Goal: Communication & Community: Participate in discussion

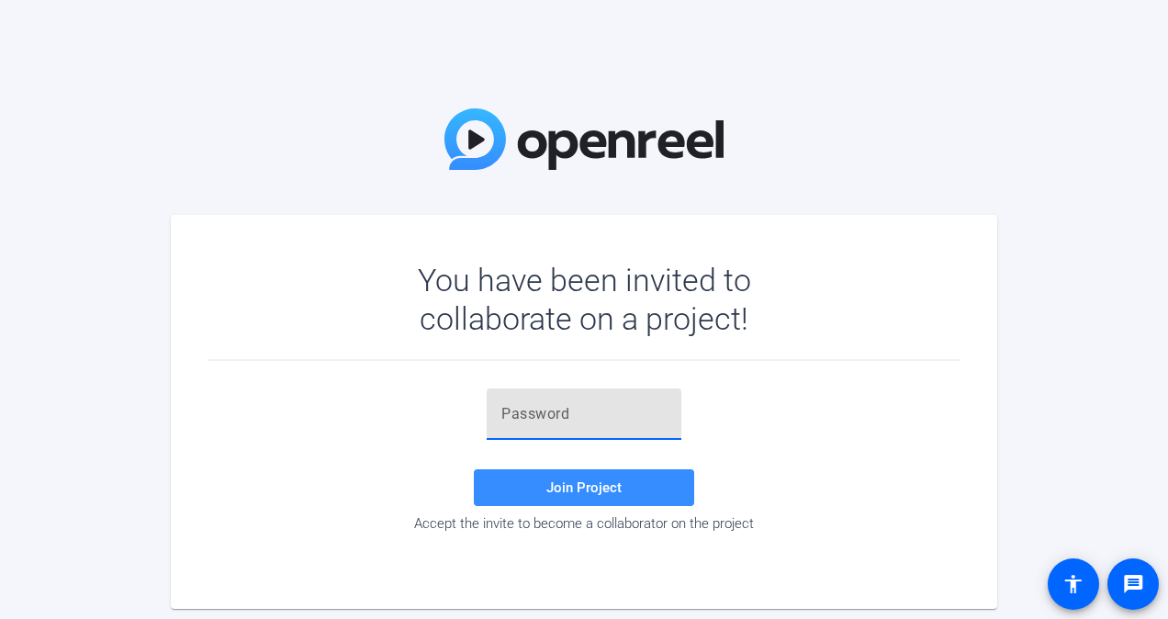
click at [525, 410] on input "text" at bounding box center [583, 414] width 165 height 22
paste input "B@LQvS"
click at [554, 485] on span "Join Project" at bounding box center [583, 487] width 75 height 17
click at [604, 398] on div "B@LQvS" at bounding box center [583, 413] width 165 height 51
type input "B@LQvS"
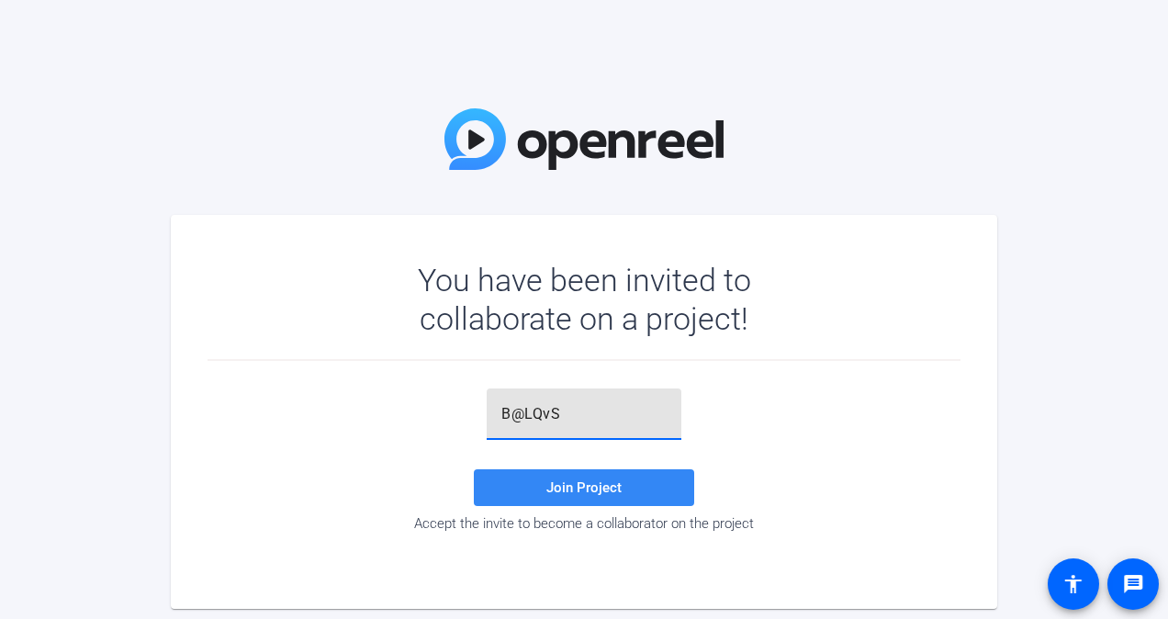
click at [601, 487] on span "Join Project" at bounding box center [583, 487] width 75 height 17
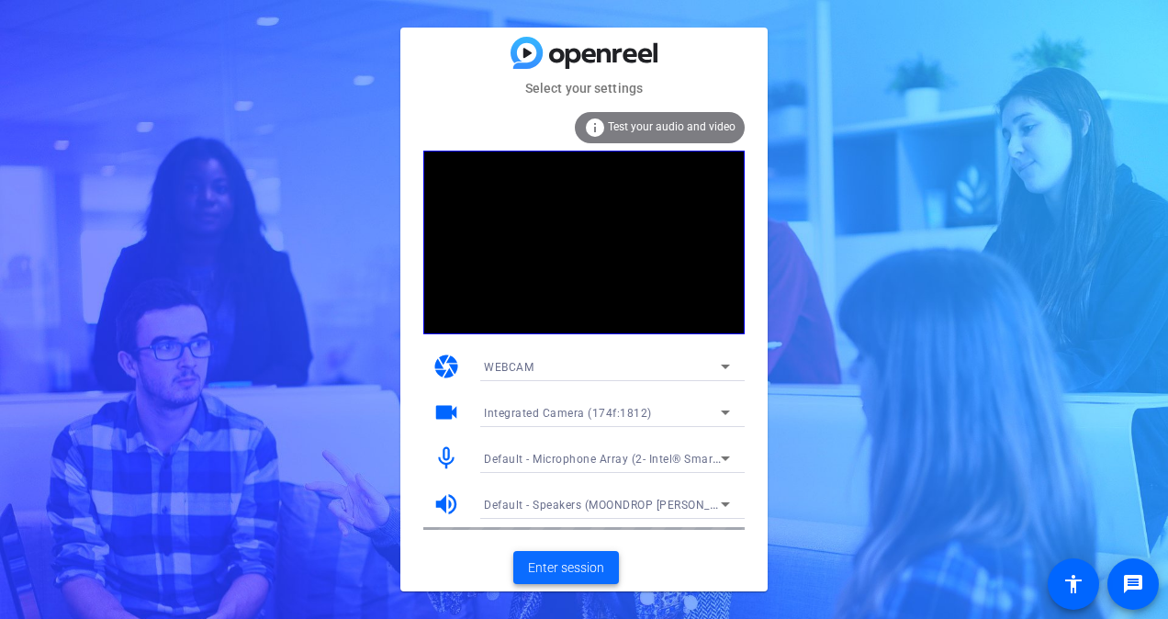
click at [563, 561] on span "Enter session" at bounding box center [566, 567] width 76 height 19
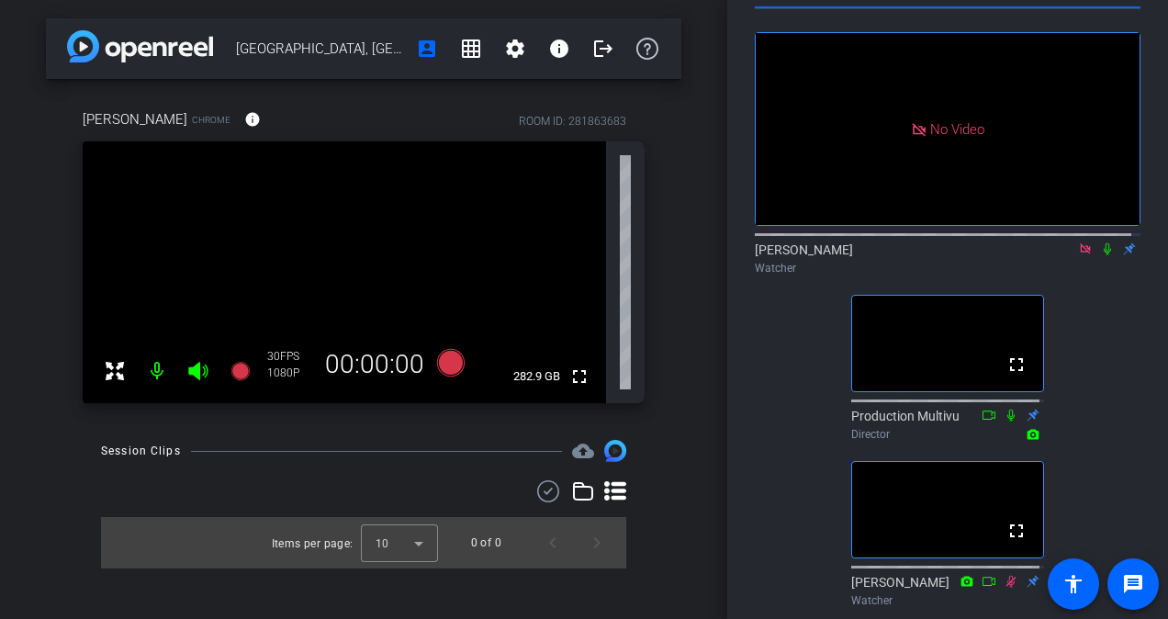
scroll to position [122, 0]
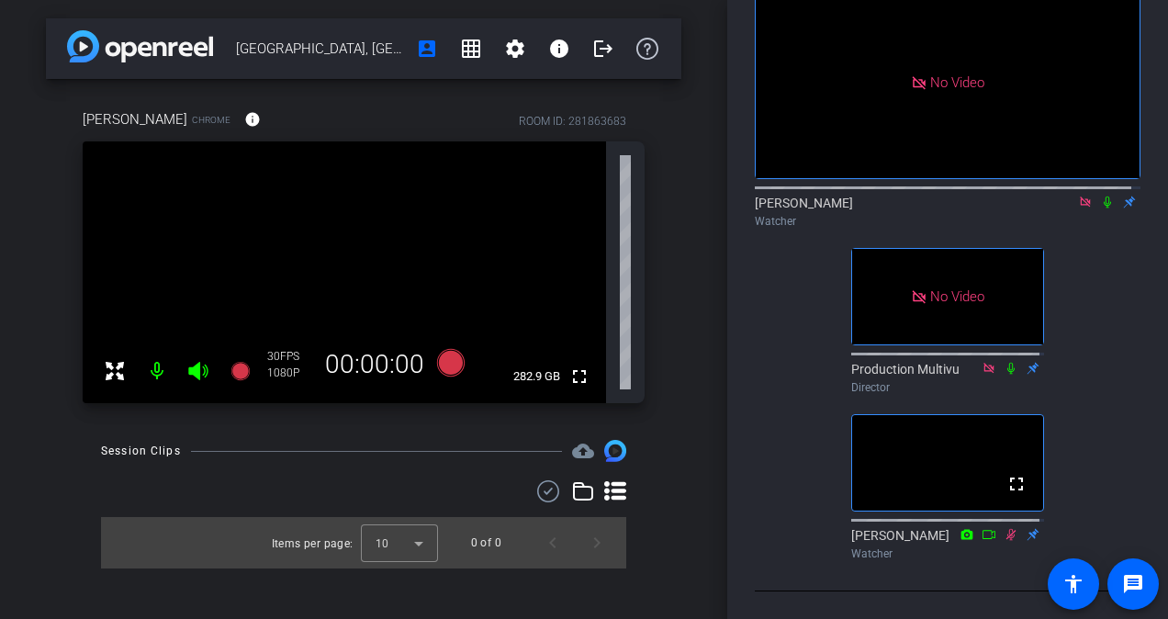
click at [1078, 207] on icon at bounding box center [1085, 202] width 15 height 13
click at [1056, 208] on icon at bounding box center [1063, 202] width 15 height 13
click at [1100, 201] on icon at bounding box center [1107, 202] width 15 height 13
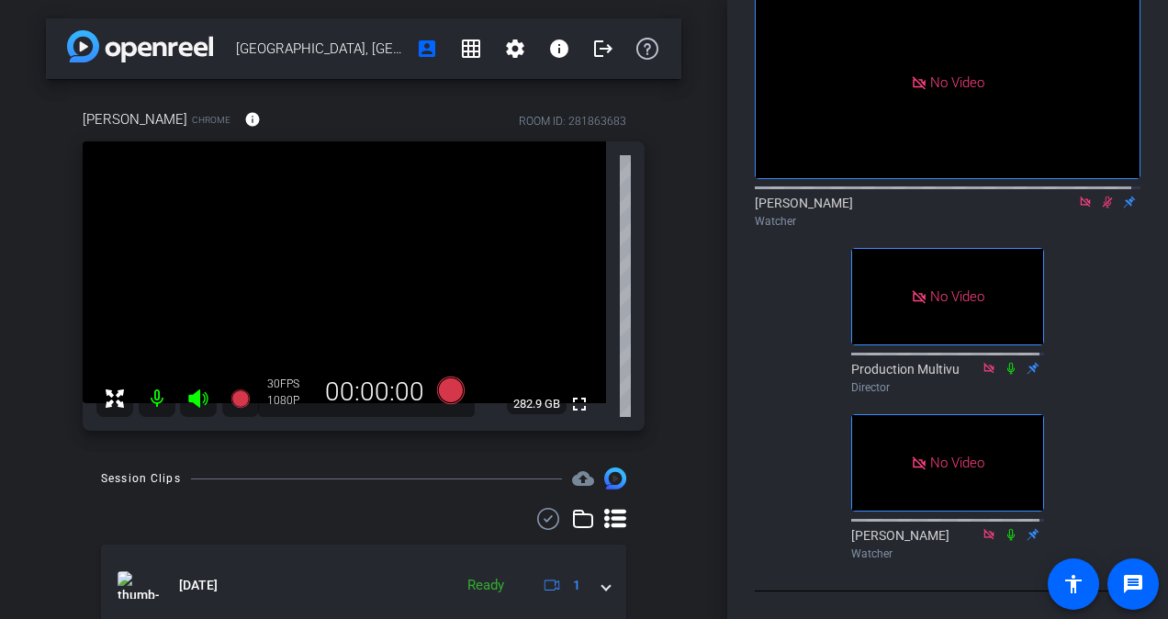
click at [1104, 206] on icon at bounding box center [1107, 202] width 15 height 13
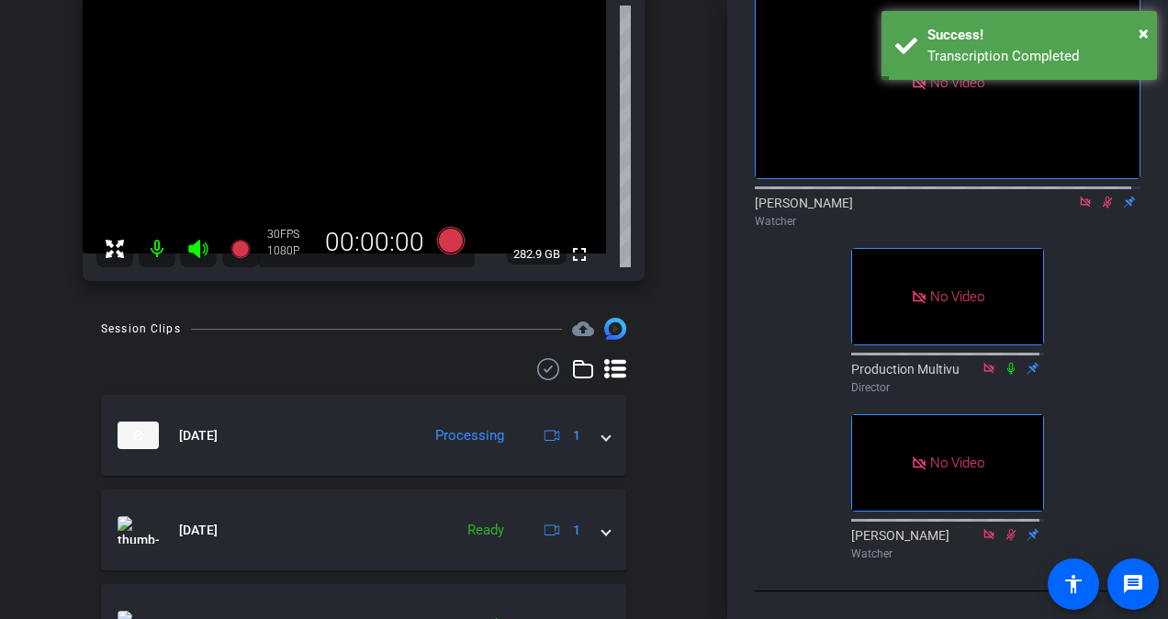
scroll to position [0, 0]
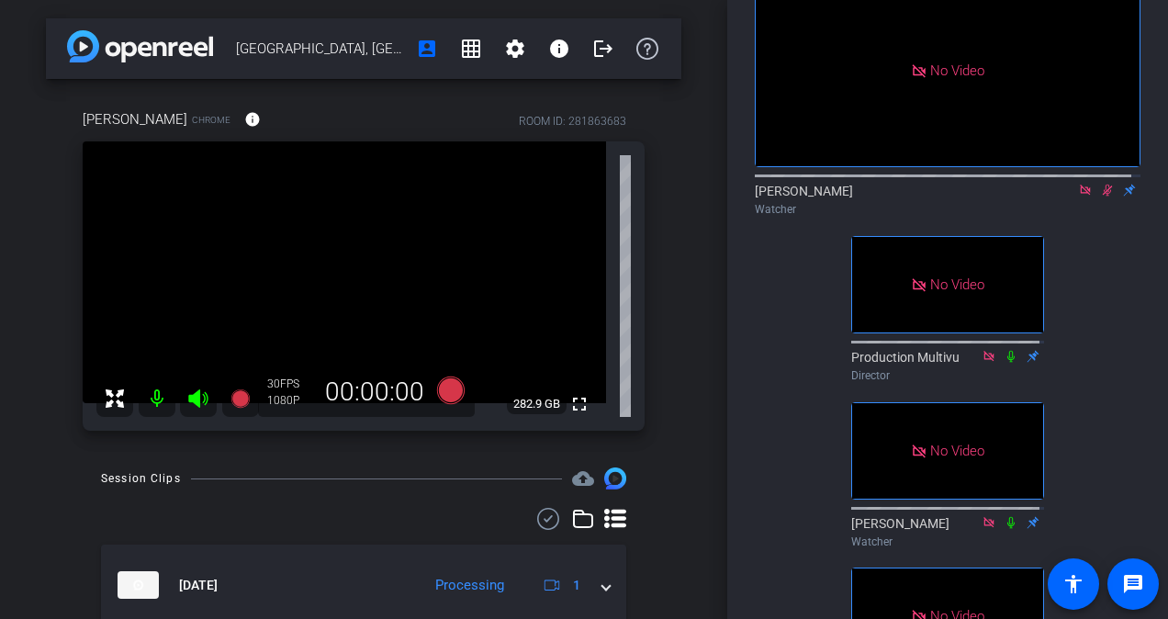
click at [1103, 196] on icon at bounding box center [1108, 191] width 10 height 12
click at [1100, 196] on icon at bounding box center [1107, 190] width 15 height 13
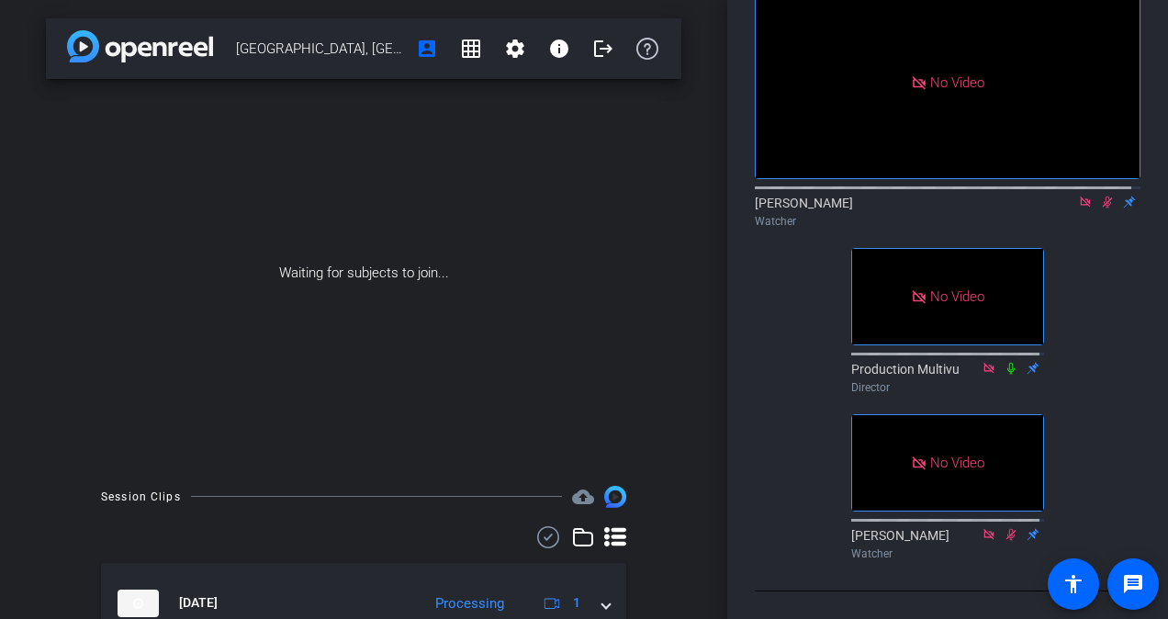
scroll to position [110, 0]
click at [1103, 208] on icon at bounding box center [1108, 202] width 10 height 12
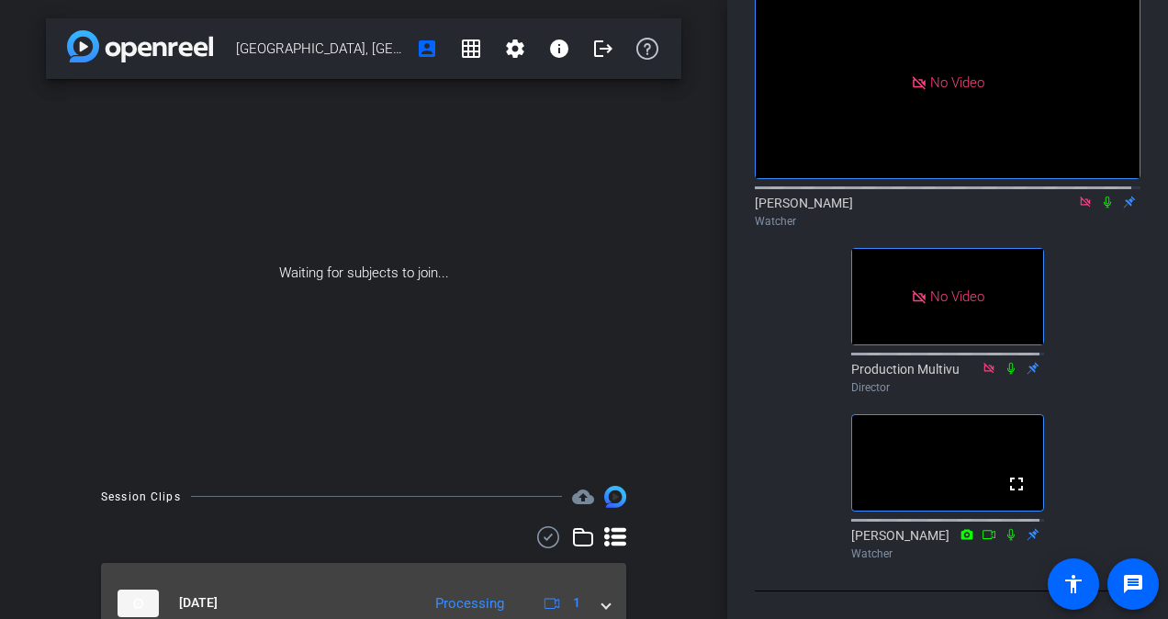
scroll to position [228, 0]
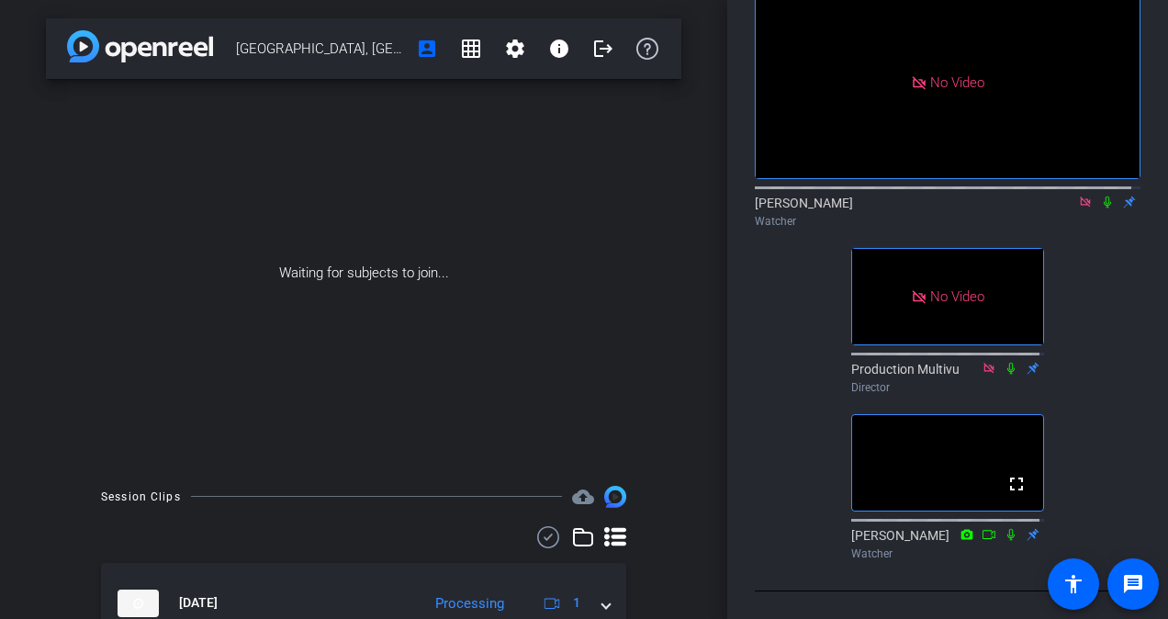
click at [1142, 402] on div "Participants No Video [PERSON_NAME] Watcher No Video Production Multivu Directo…" at bounding box center [947, 309] width 441 height 619
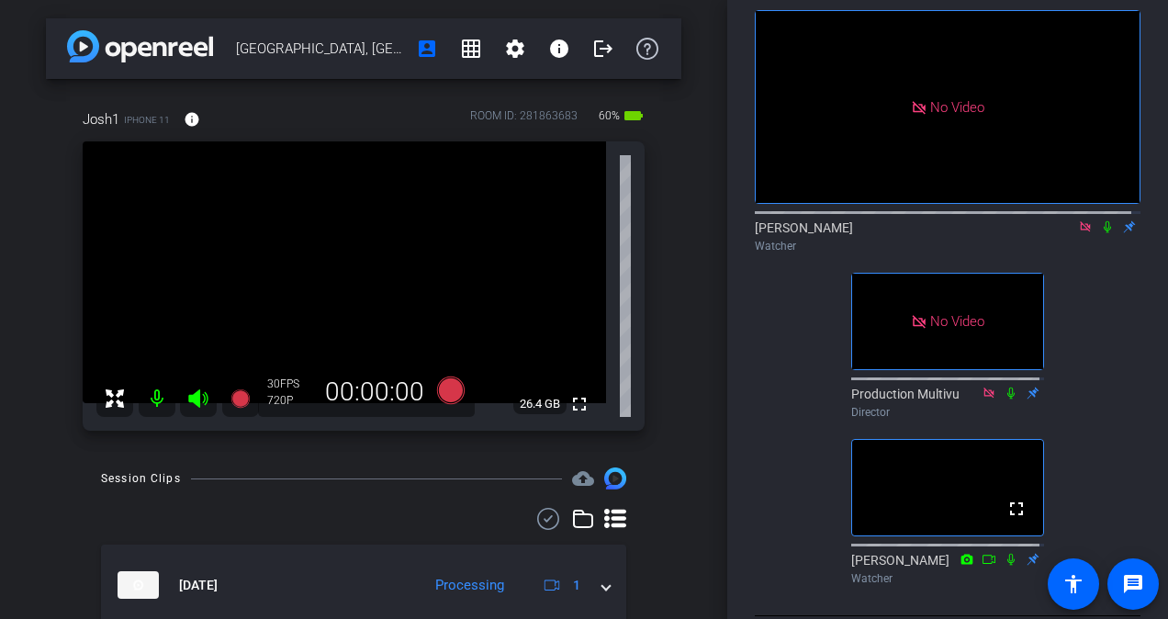
scroll to position [84, 0]
click at [1100, 234] on icon at bounding box center [1107, 227] width 15 height 13
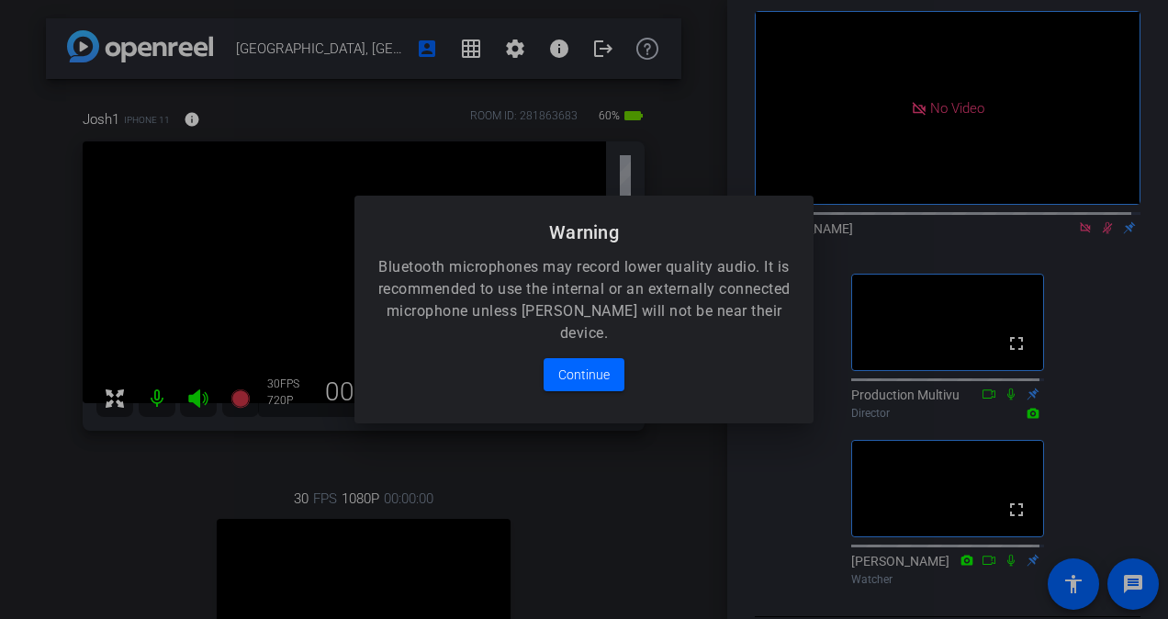
click at [1094, 241] on div at bounding box center [584, 309] width 1168 height 619
click at [599, 380] on span "Continue" at bounding box center [583, 375] width 51 height 22
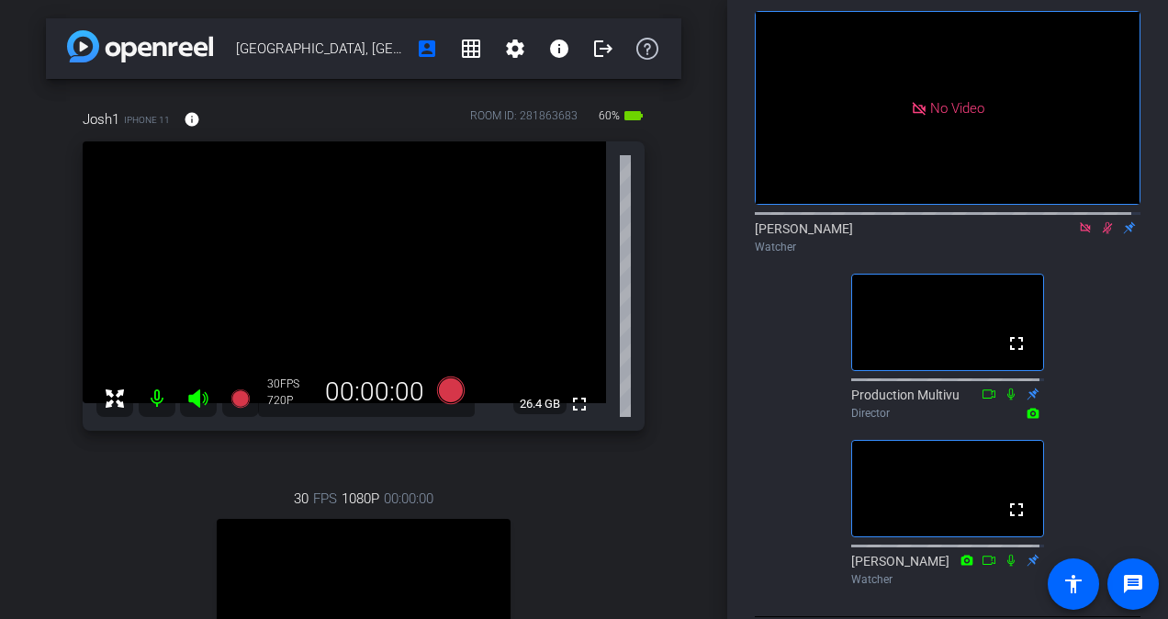
click at [1104, 234] on icon at bounding box center [1107, 227] width 15 height 13
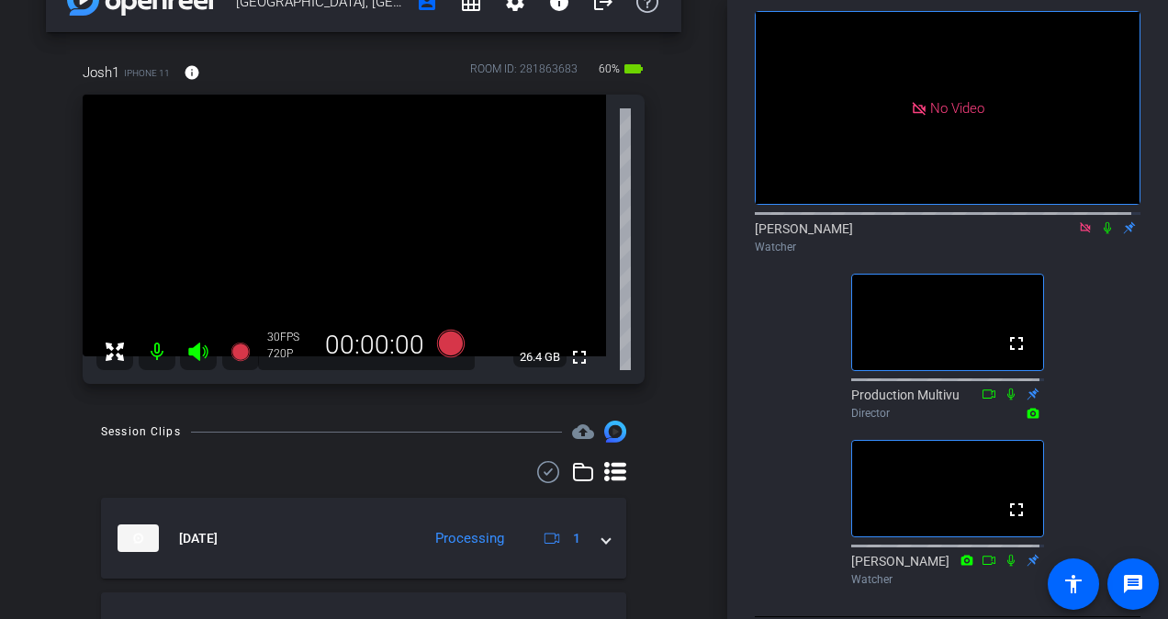
scroll to position [46, 0]
click at [1104, 234] on icon at bounding box center [1107, 228] width 7 height 12
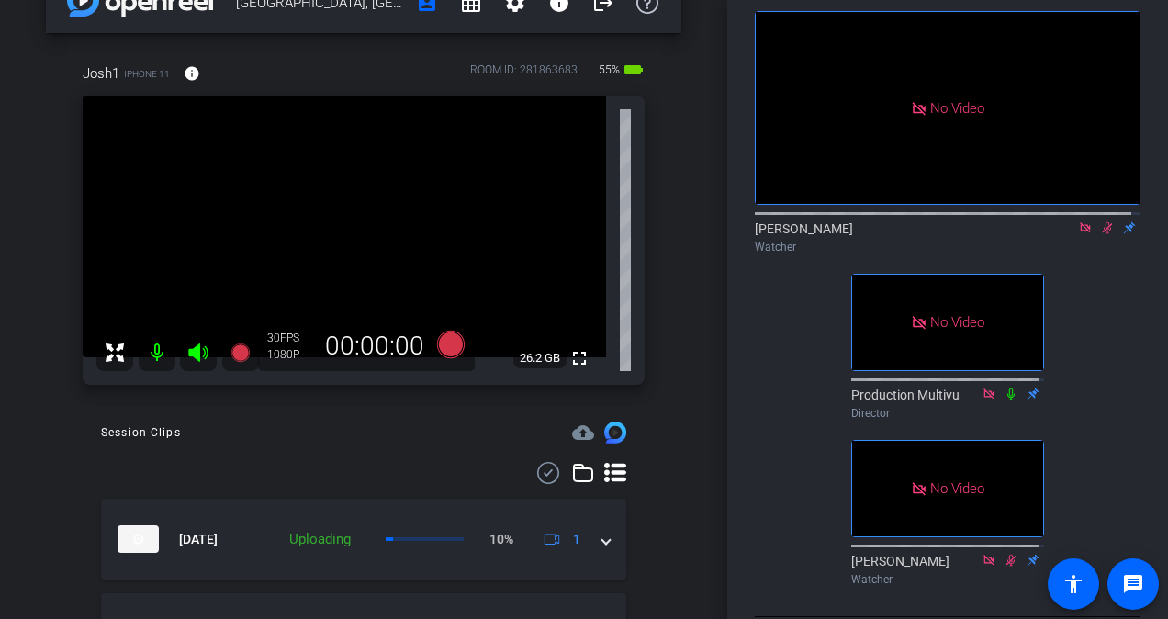
click at [1103, 234] on icon at bounding box center [1108, 228] width 10 height 12
click at [1104, 234] on icon at bounding box center [1107, 228] width 7 height 12
click at [1103, 234] on icon at bounding box center [1108, 228] width 10 height 12
click at [1104, 234] on icon at bounding box center [1107, 228] width 7 height 12
click at [1103, 234] on icon at bounding box center [1108, 228] width 10 height 12
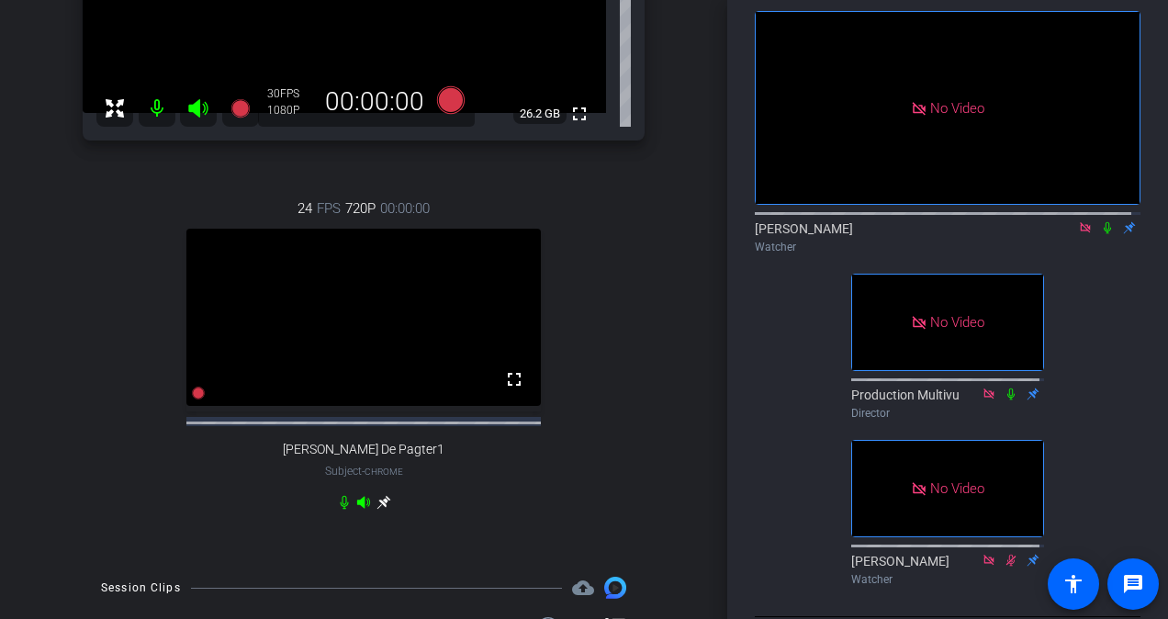
scroll to position [290, 0]
click at [1080, 232] on icon at bounding box center [1085, 227] width 10 height 10
click at [1056, 234] on icon at bounding box center [1063, 227] width 15 height 13
click at [1104, 234] on icon at bounding box center [1107, 228] width 7 height 12
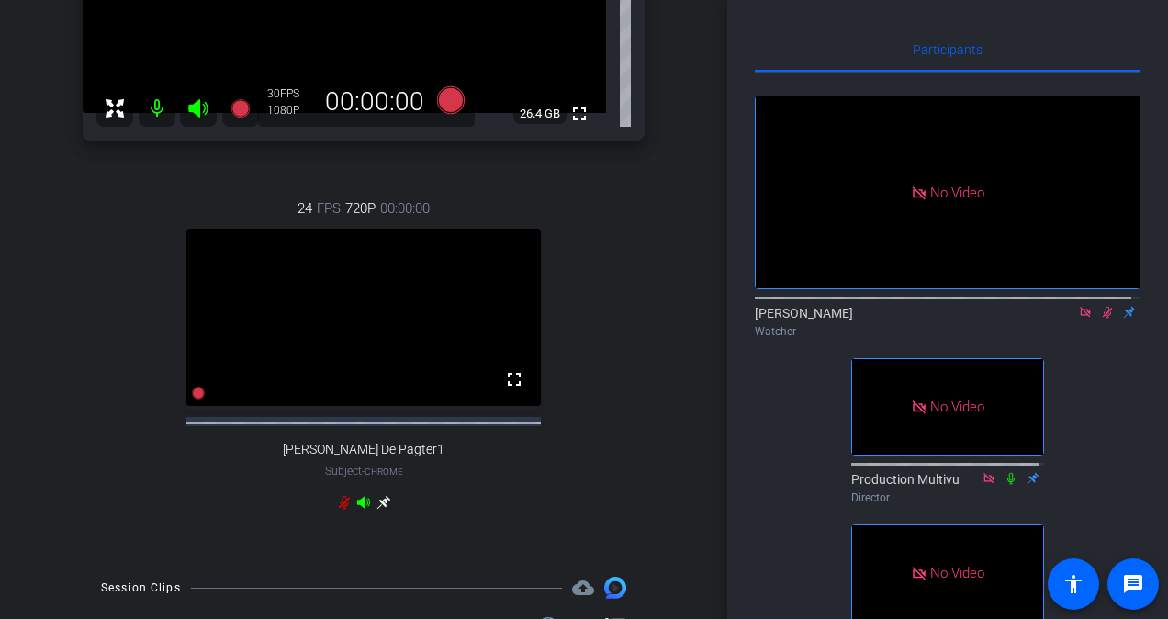
click at [1101, 319] on icon at bounding box center [1107, 312] width 15 height 13
click at [1104, 319] on icon at bounding box center [1107, 313] width 7 height 12
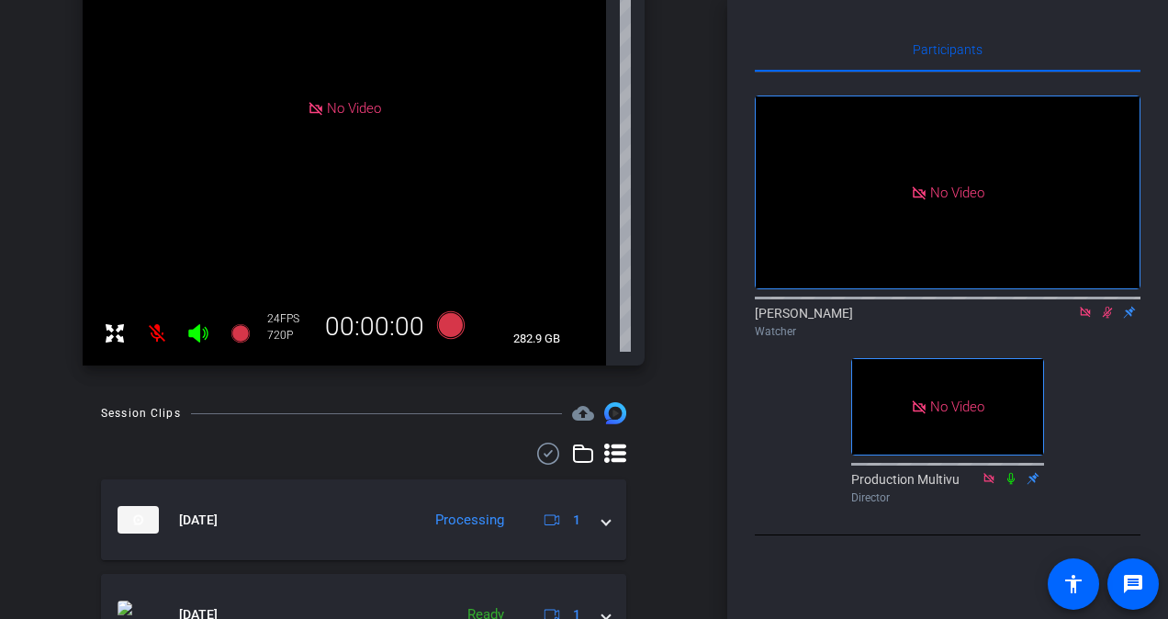
click at [1107, 319] on icon at bounding box center [1107, 312] width 15 height 13
click at [1106, 319] on icon at bounding box center [1107, 312] width 15 height 13
click at [1109, 319] on icon at bounding box center [1107, 312] width 15 height 13
click at [1109, 319] on icon at bounding box center [1107, 313] width 7 height 12
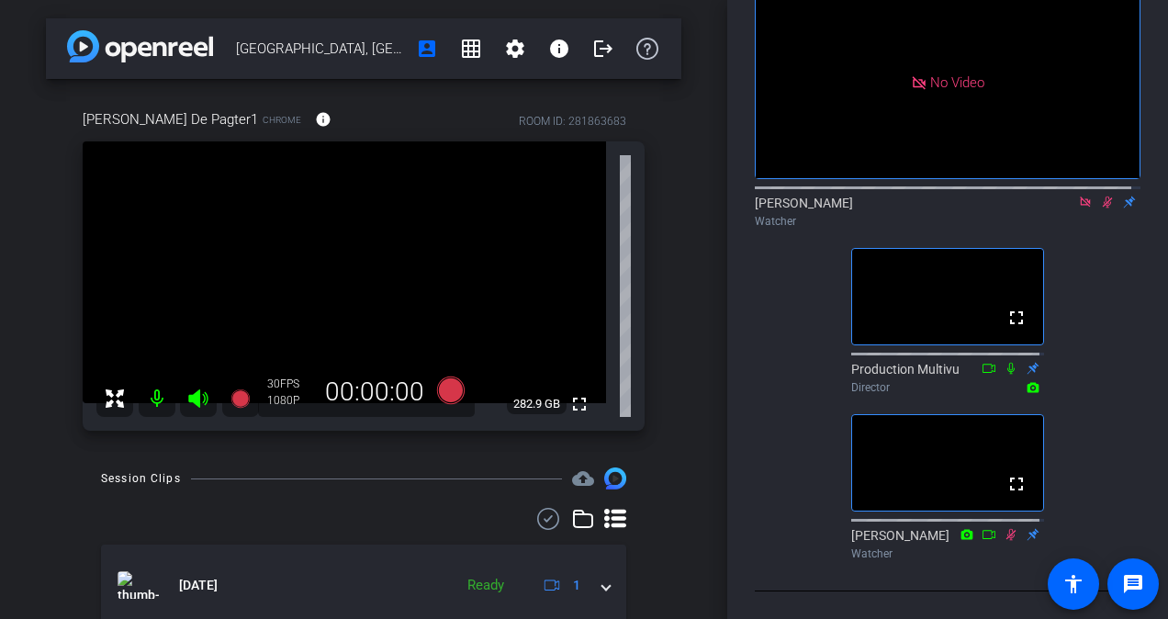
scroll to position [145, 0]
click at [1103, 196] on icon at bounding box center [1108, 202] width 10 height 12
click at [1104, 196] on icon at bounding box center [1107, 202] width 7 height 12
click at [1103, 196] on icon at bounding box center [1108, 202] width 10 height 12
click at [1104, 196] on icon at bounding box center [1107, 202] width 7 height 12
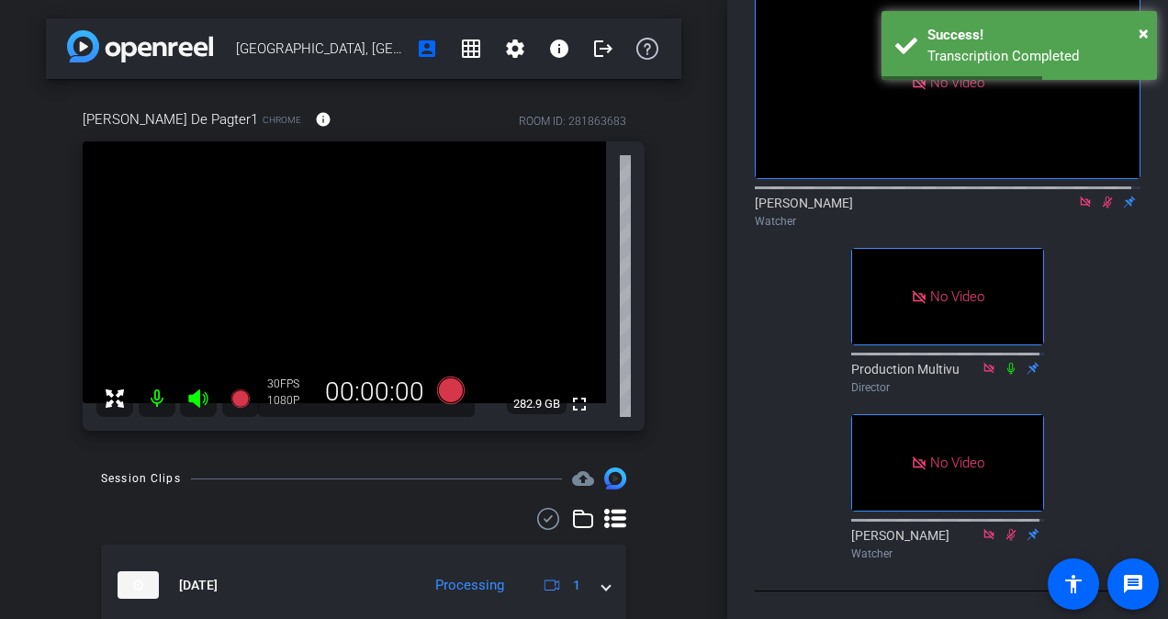
click at [1103, 196] on icon at bounding box center [1108, 202] width 10 height 12
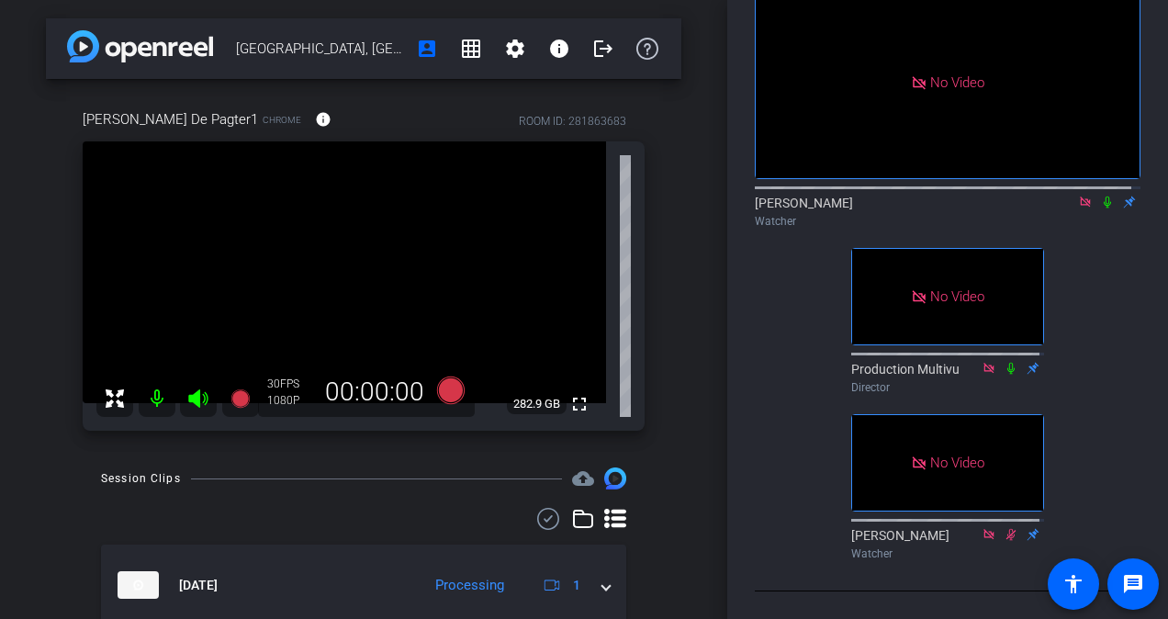
click at [1104, 196] on icon at bounding box center [1107, 202] width 7 height 12
click at [1098, 194] on mat-icon at bounding box center [1107, 202] width 22 height 17
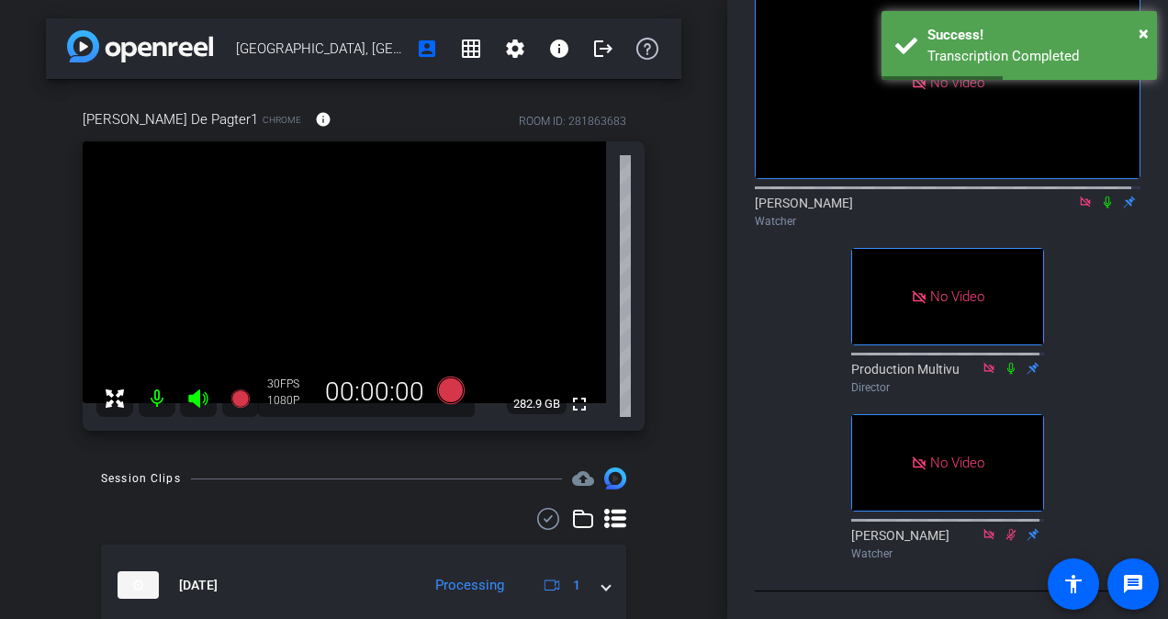
click at [1100, 196] on icon at bounding box center [1107, 202] width 15 height 13
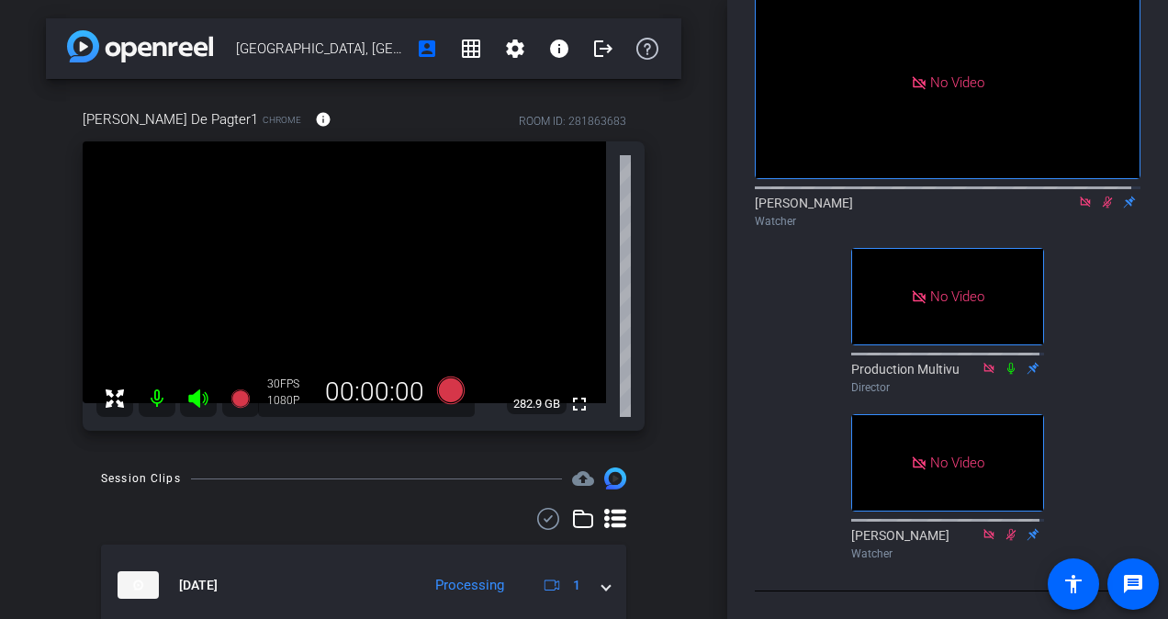
click at [1103, 196] on icon at bounding box center [1108, 202] width 10 height 12
click at [1100, 196] on icon at bounding box center [1107, 202] width 15 height 13
click at [1103, 196] on icon at bounding box center [1108, 202] width 10 height 12
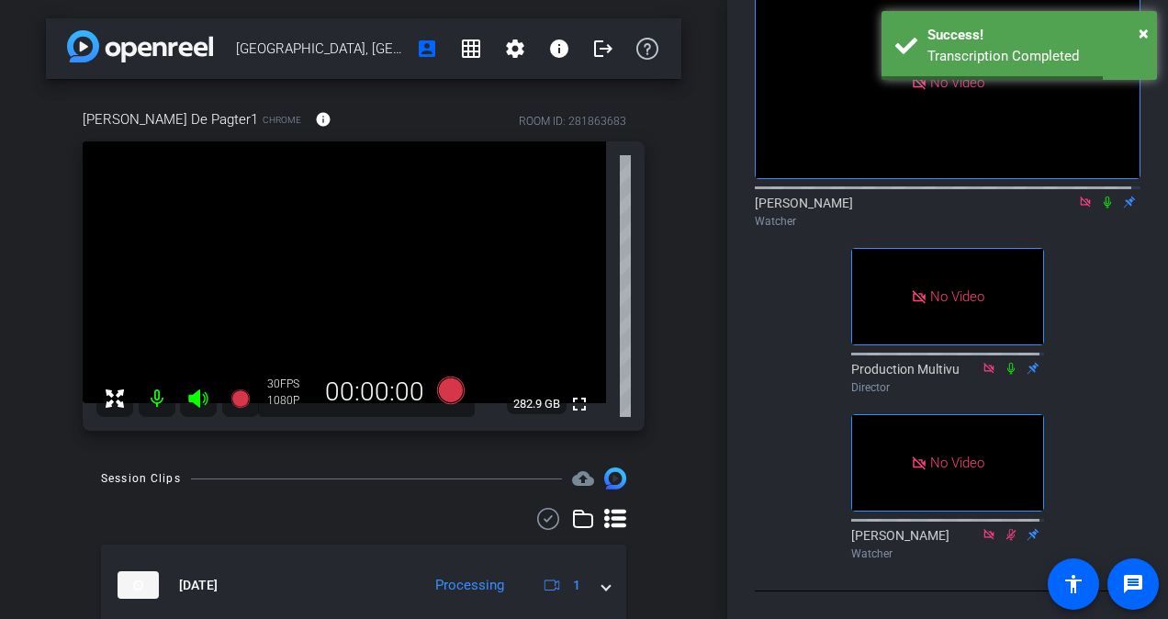
click at [1100, 196] on icon at bounding box center [1107, 202] width 15 height 13
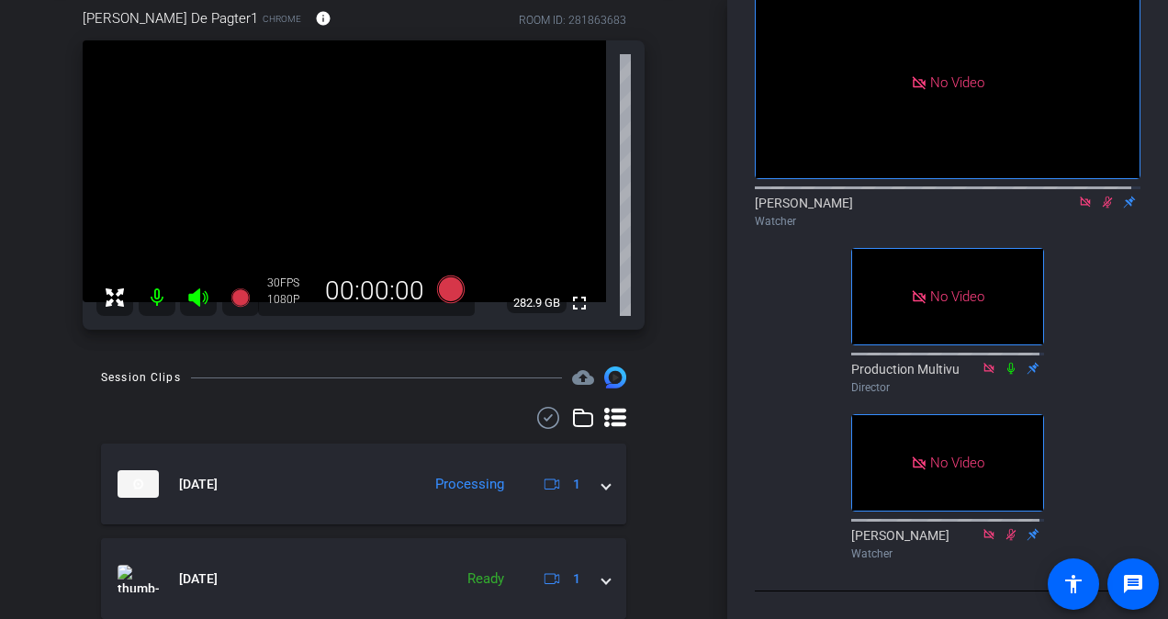
scroll to position [106, 0]
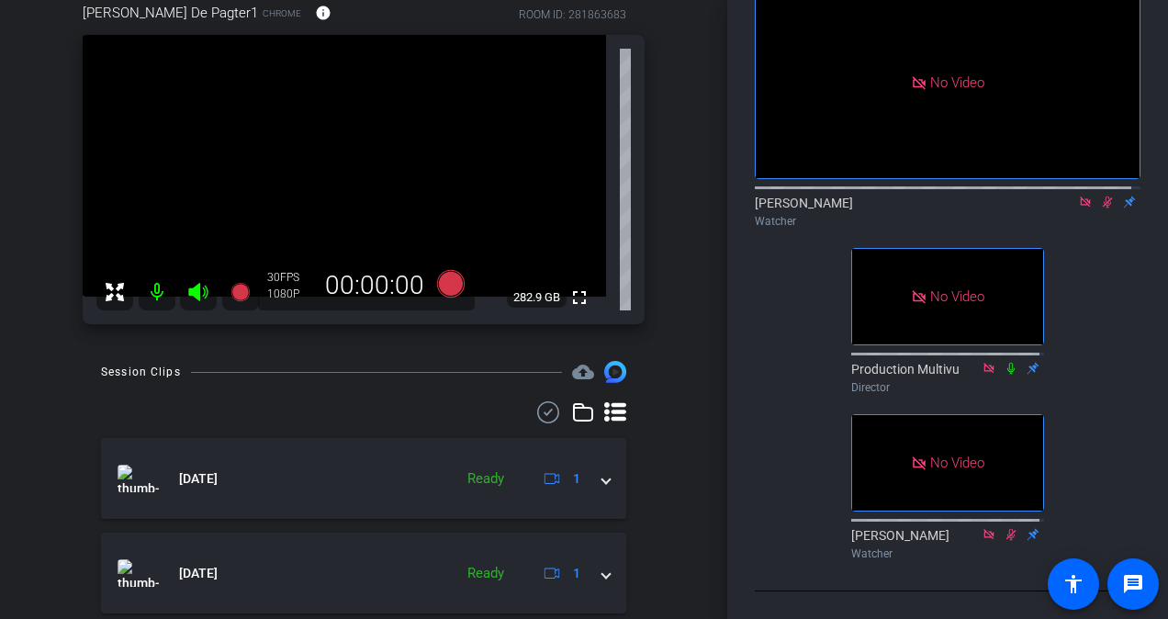
drag, startPoint x: 1100, startPoint y: 185, endPoint x: 1135, endPoint y: 240, distance: 65.2
click at [1135, 240] on div "Participants No Video [PERSON_NAME] Watcher No Video Production Multivu Directo…" at bounding box center [947, 309] width 441 height 619
click at [1102, 196] on icon at bounding box center [1107, 202] width 15 height 13
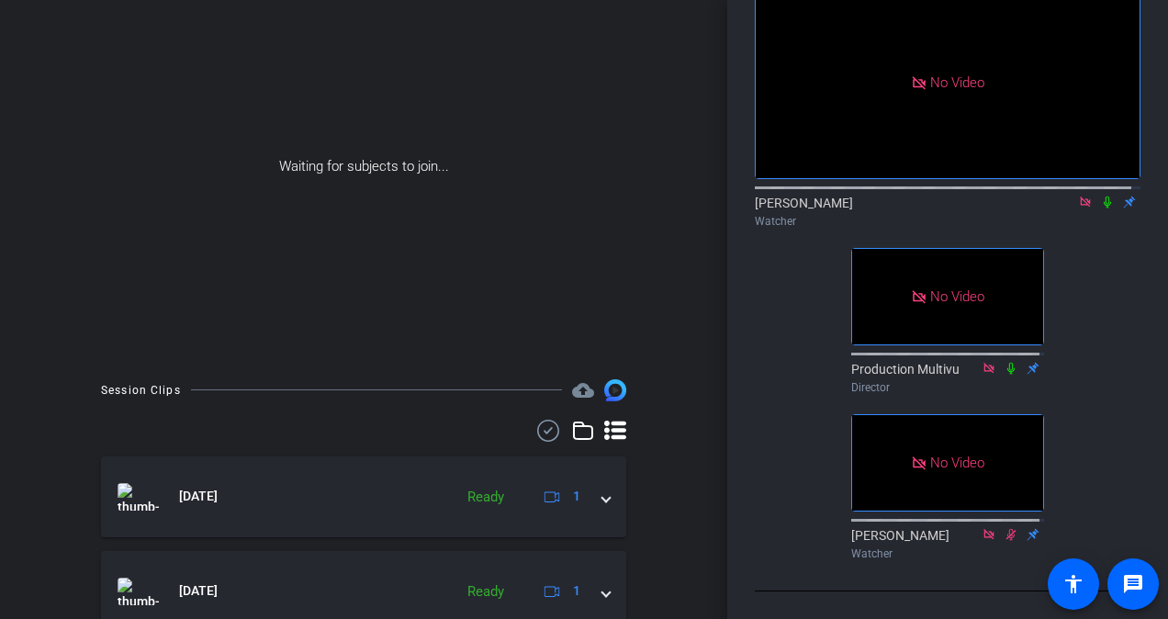
scroll to position [124, 0]
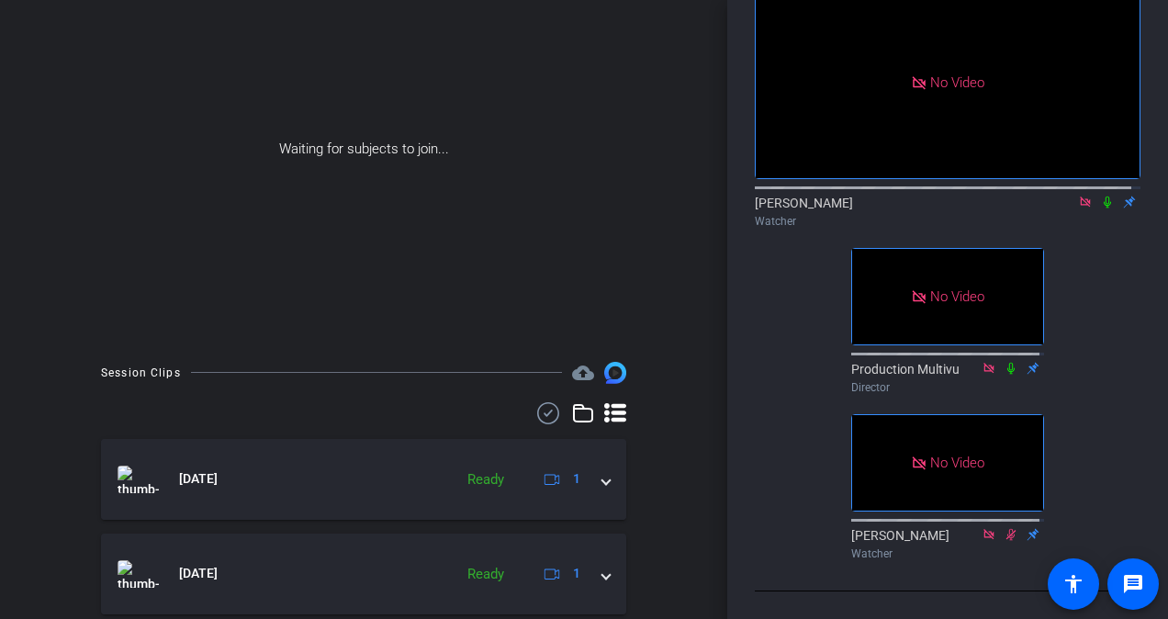
click at [1104, 196] on icon at bounding box center [1107, 202] width 7 height 12
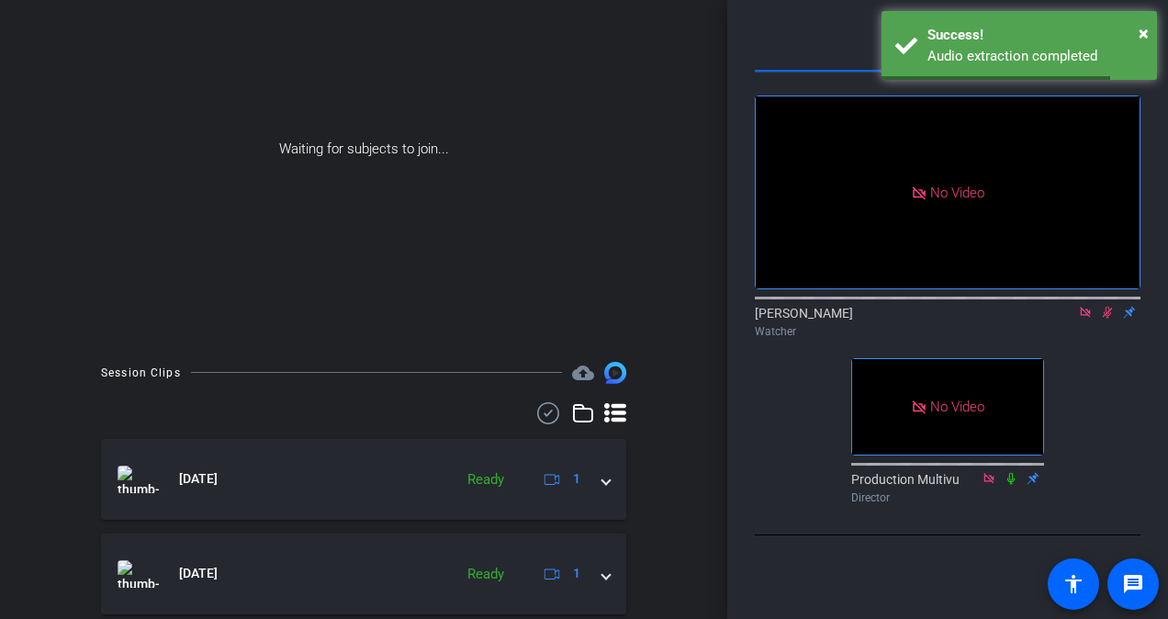
scroll to position [0, 0]
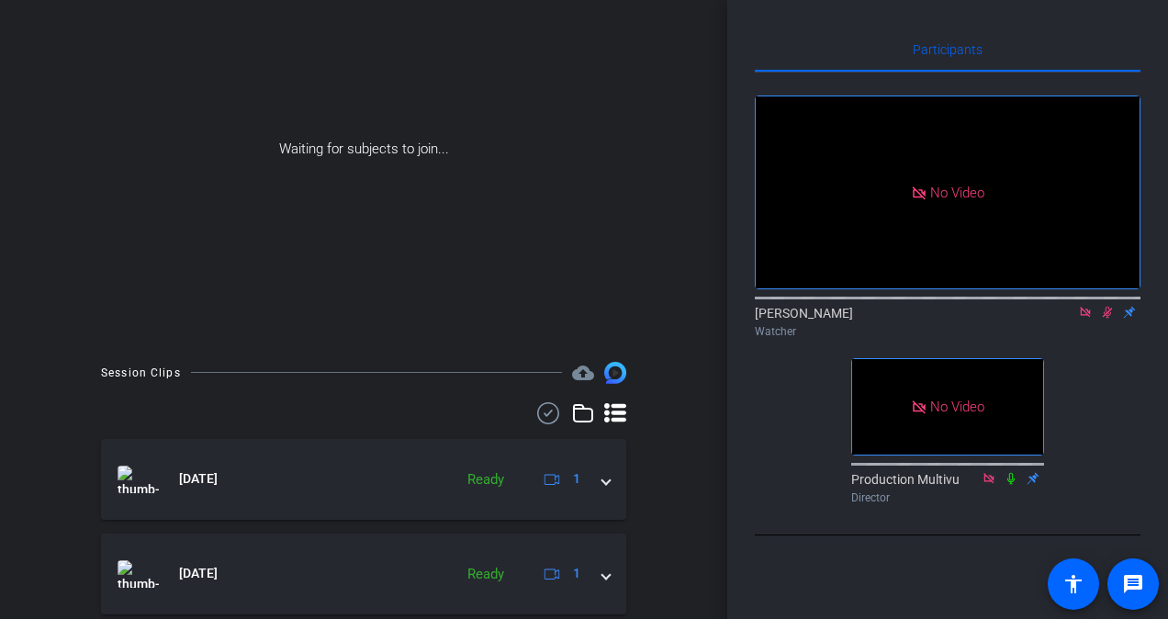
click at [1104, 319] on icon at bounding box center [1107, 312] width 15 height 13
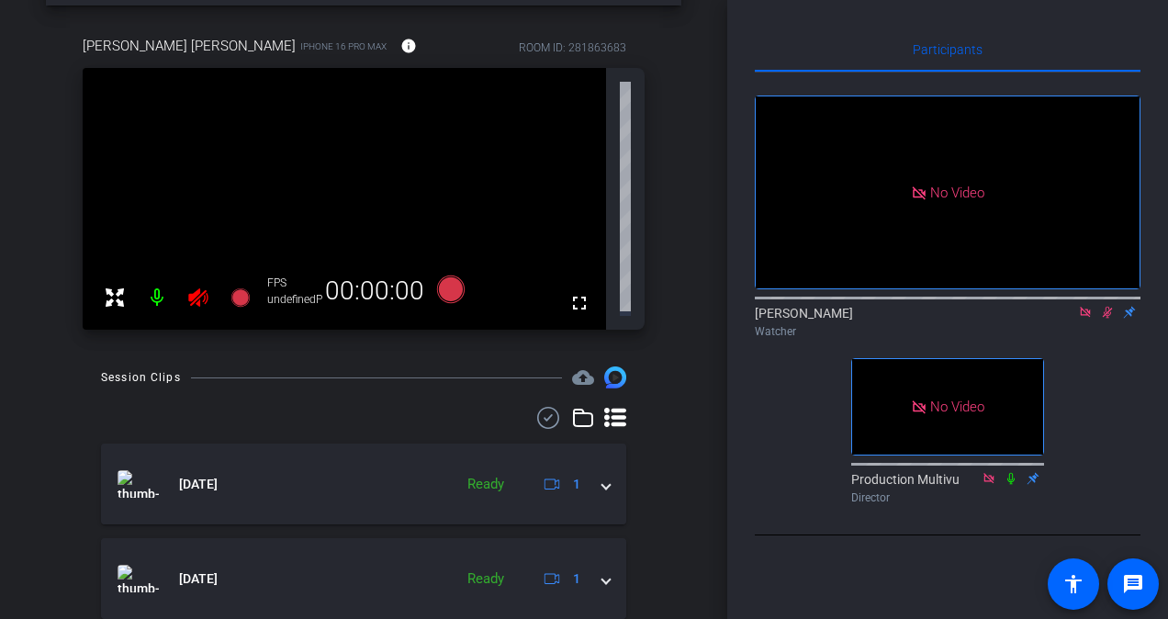
scroll to position [106, 0]
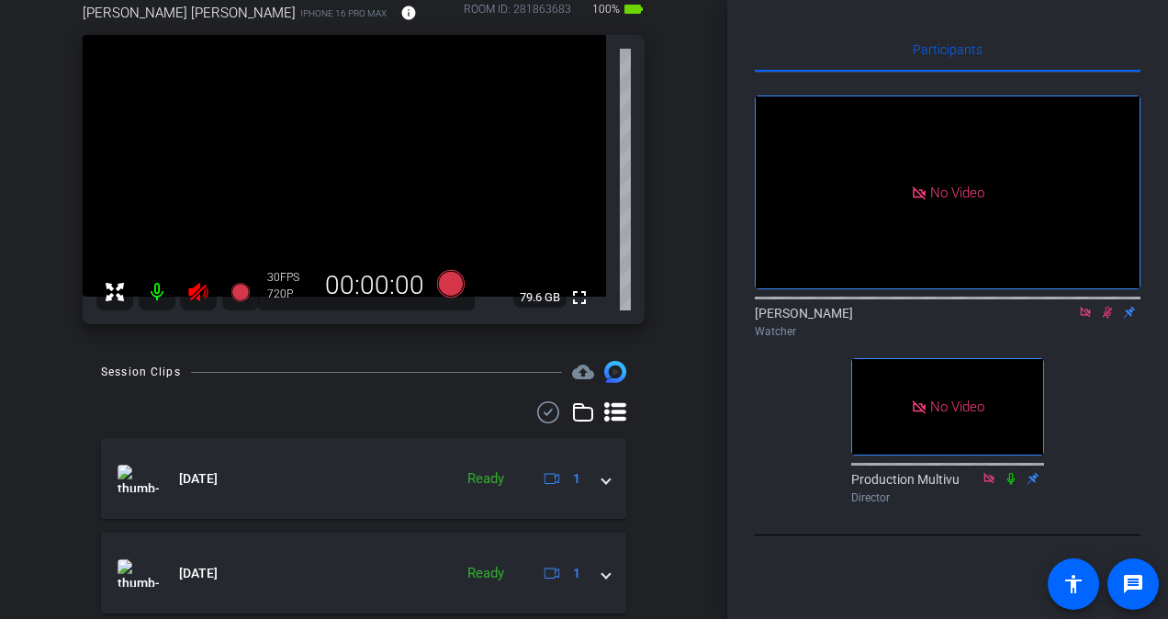
click at [1104, 319] on icon at bounding box center [1107, 312] width 15 height 13
click at [1105, 319] on icon at bounding box center [1107, 312] width 15 height 13
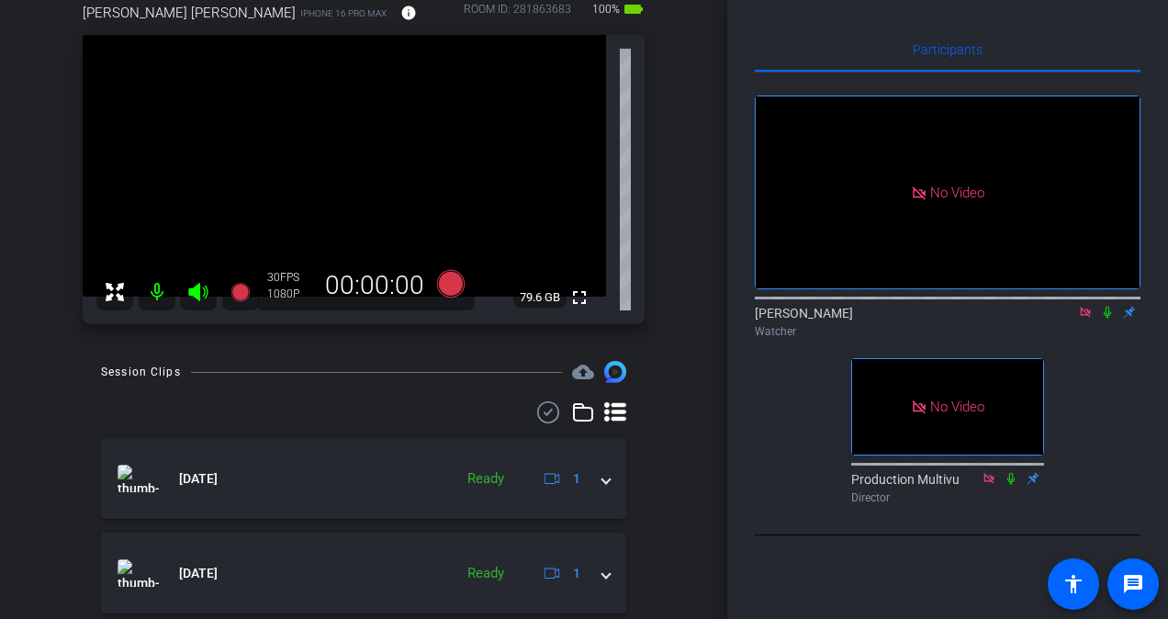
click at [1105, 319] on icon at bounding box center [1107, 312] width 15 height 13
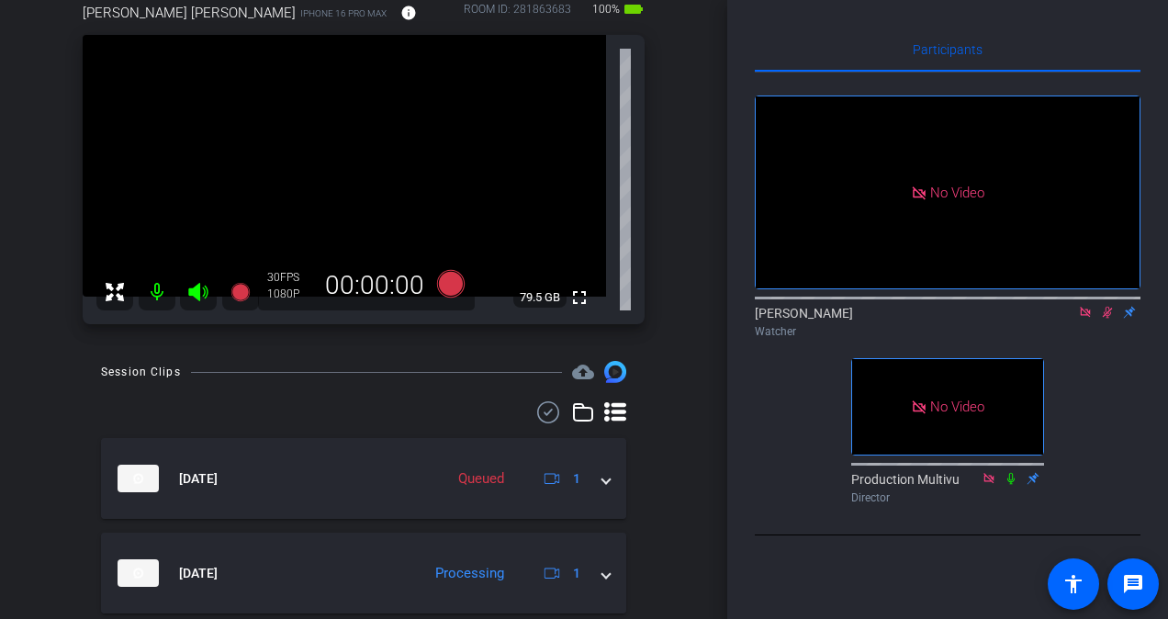
drag, startPoint x: 1105, startPoint y: 342, endPoint x: 1127, endPoint y: 348, distance: 23.0
click at [1127, 340] on div "Watcher" at bounding box center [948, 331] width 386 height 17
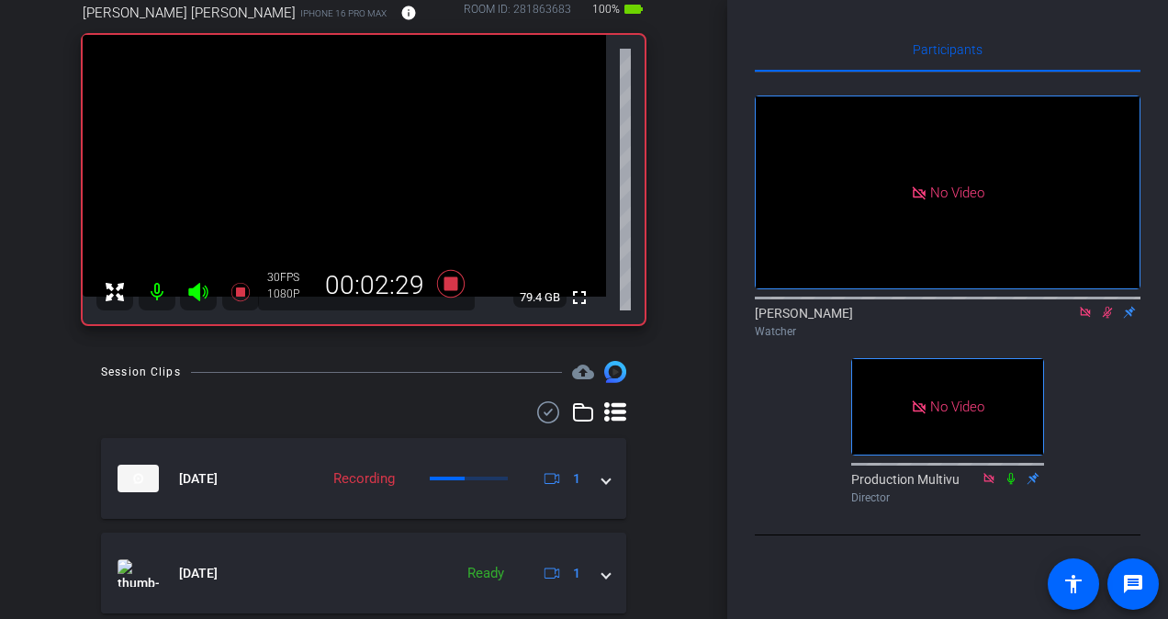
click at [1114, 319] on icon at bounding box center [1107, 312] width 15 height 13
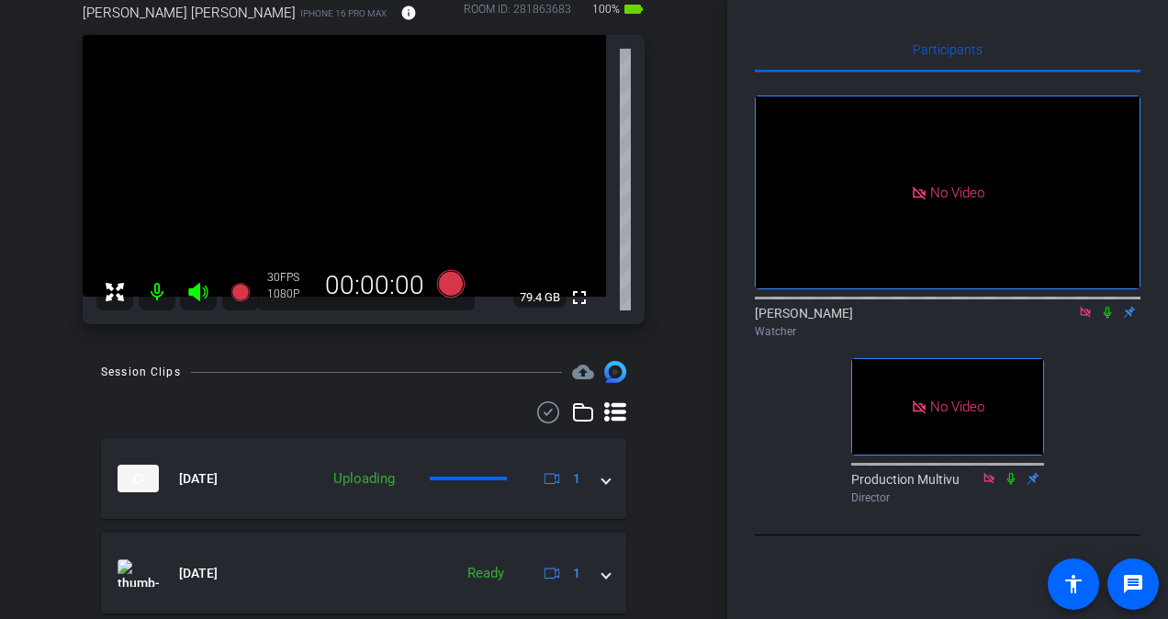
click at [1114, 319] on icon at bounding box center [1107, 312] width 15 height 13
click at [1111, 319] on icon at bounding box center [1107, 312] width 15 height 13
click at [1085, 319] on icon at bounding box center [1085, 312] width 15 height 13
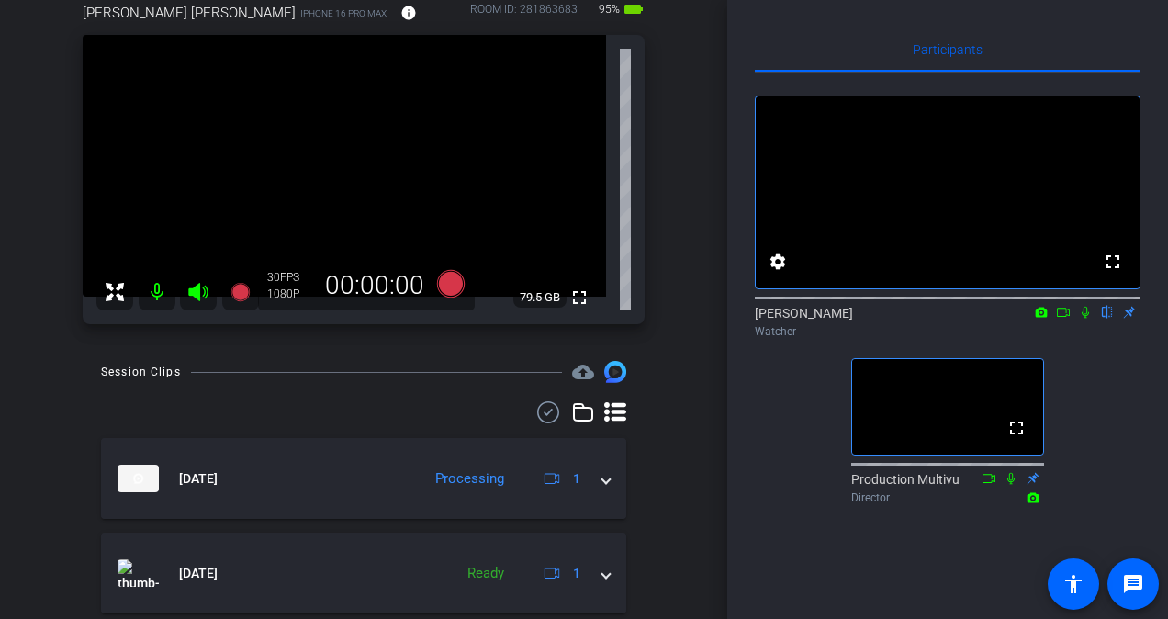
click at [1069, 317] on icon at bounding box center [1063, 312] width 13 height 9
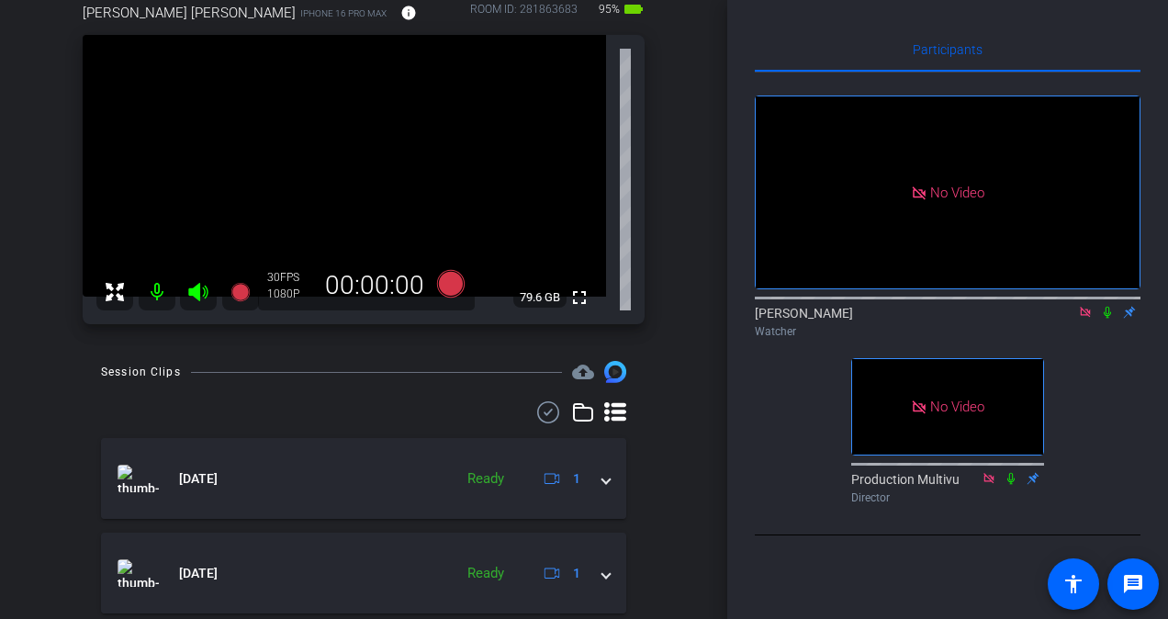
click at [1108, 319] on icon at bounding box center [1107, 313] width 7 height 12
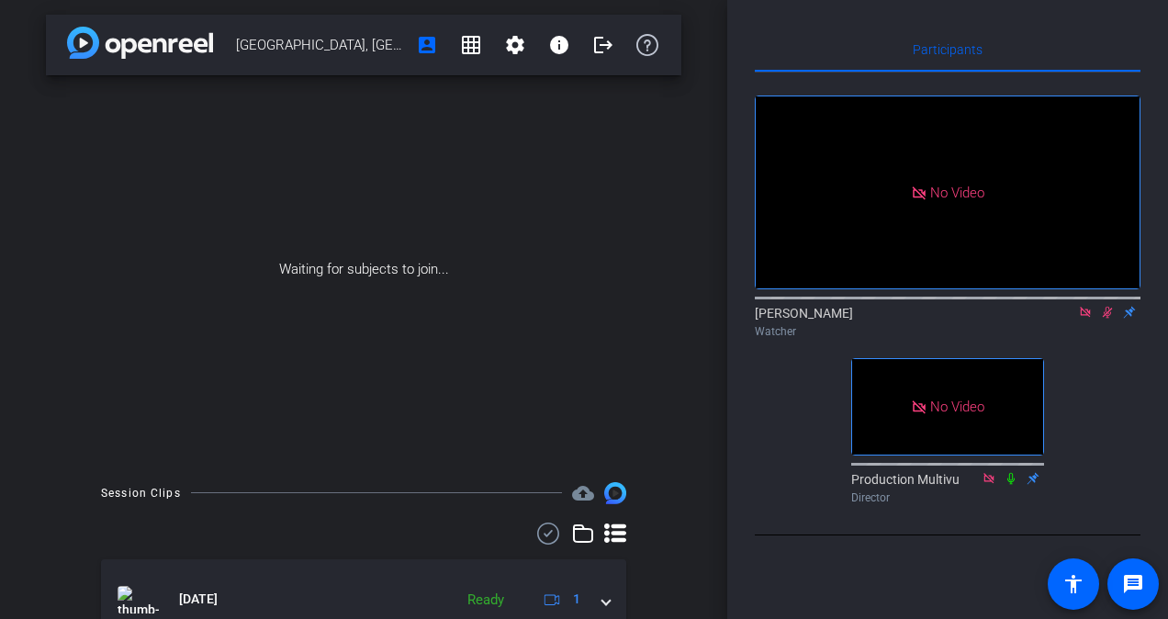
scroll to position [0, 0]
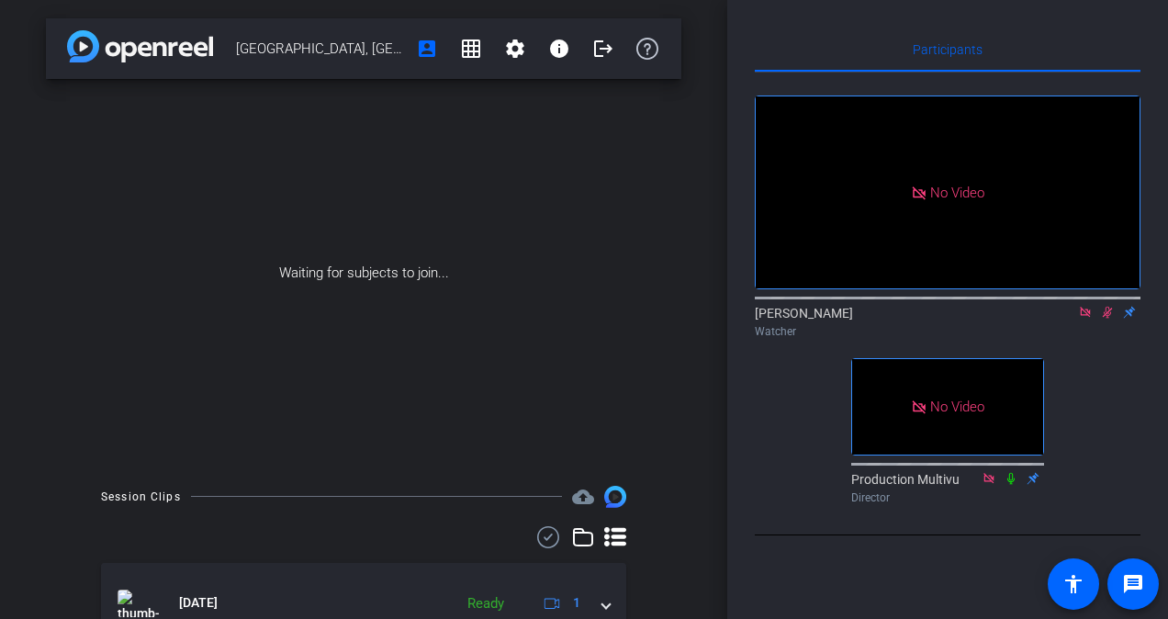
click at [1109, 304] on div at bounding box center [948, 296] width 386 height 15
click at [1107, 320] on mat-icon at bounding box center [1107, 312] width 22 height 17
click at [1104, 319] on icon at bounding box center [1107, 312] width 15 height 13
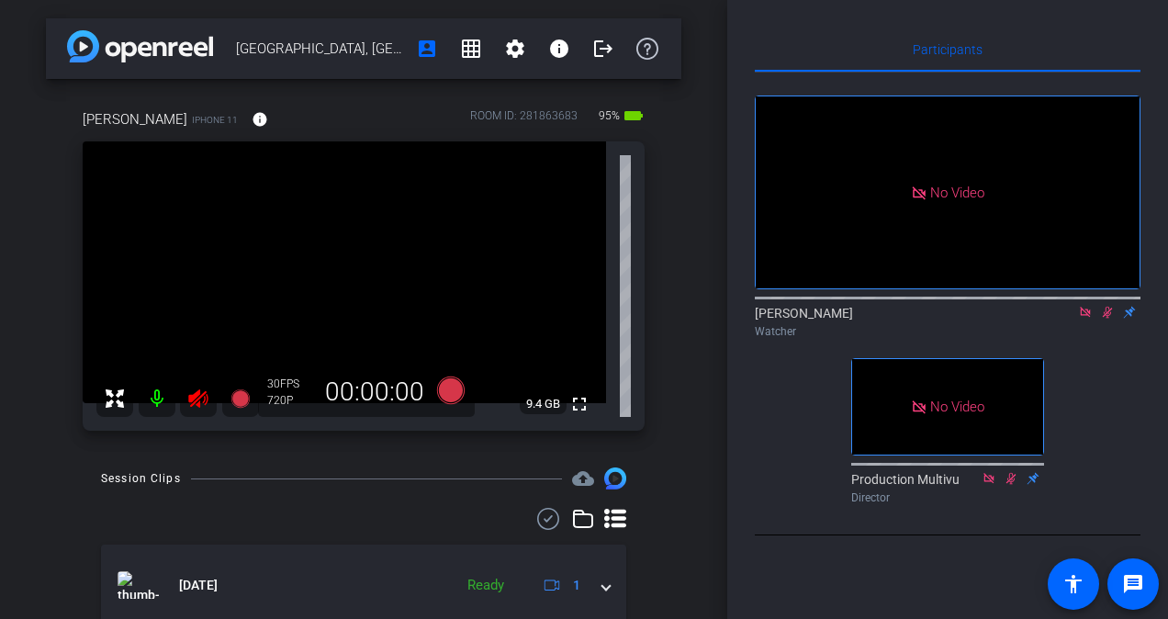
click at [1104, 319] on icon at bounding box center [1107, 312] width 15 height 13
click at [189, 395] on div at bounding box center [177, 398] width 162 height 37
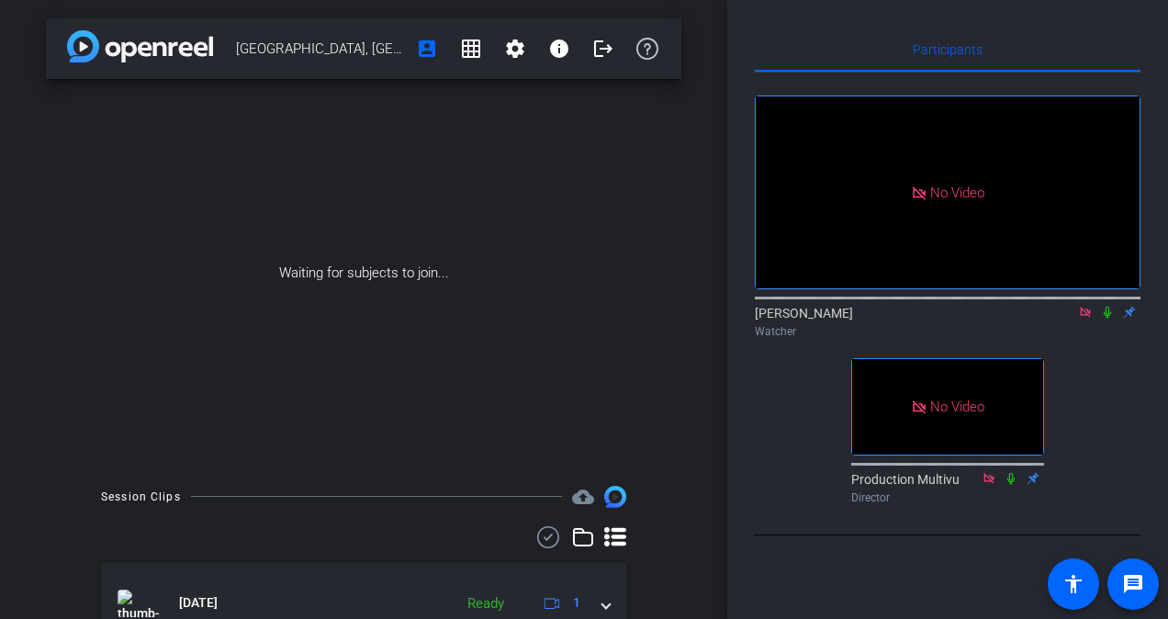
click at [1107, 319] on icon at bounding box center [1107, 312] width 15 height 13
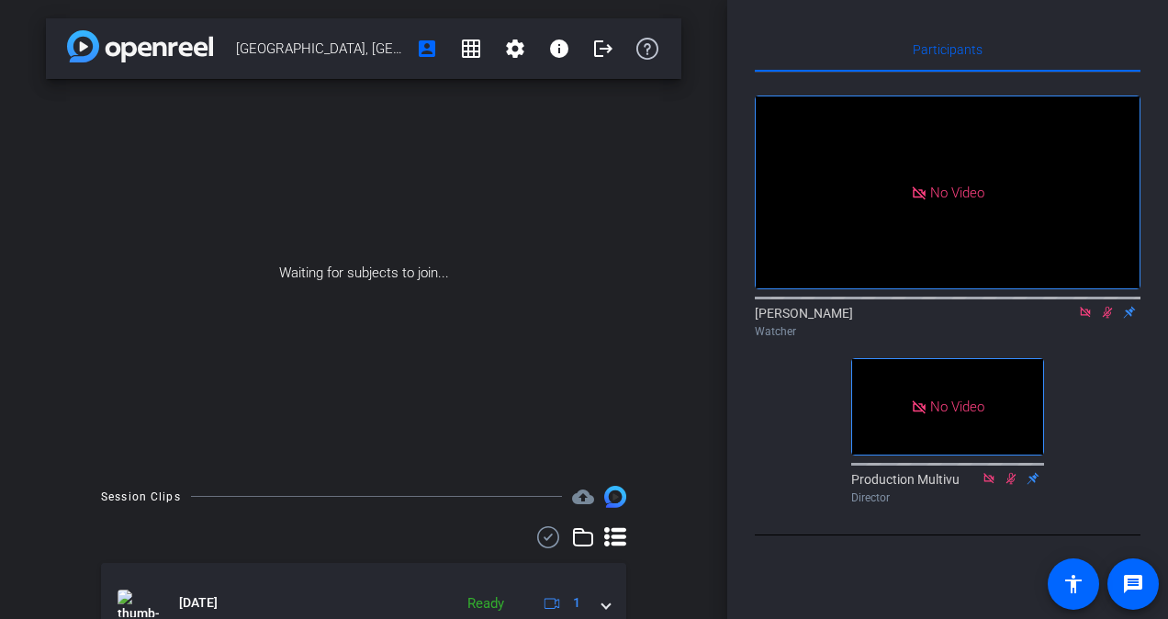
click at [1107, 319] on icon at bounding box center [1107, 312] width 15 height 13
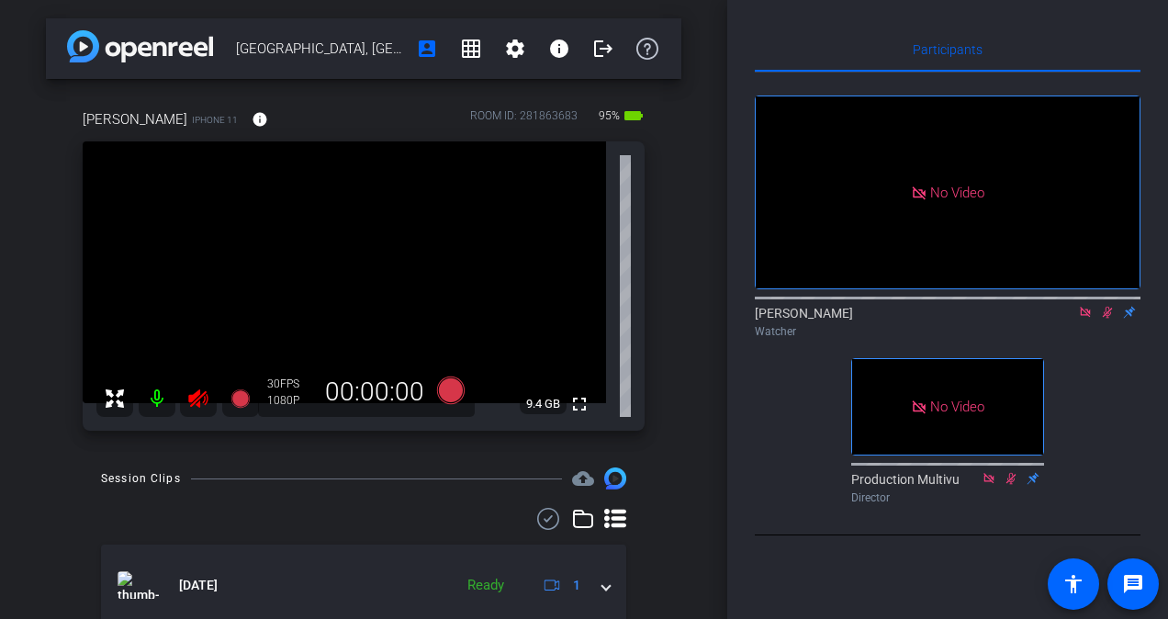
click at [1107, 319] on icon at bounding box center [1107, 312] width 15 height 13
click at [1091, 319] on icon at bounding box center [1085, 312] width 15 height 13
click at [1069, 317] on icon at bounding box center [1063, 312] width 13 height 9
click at [1108, 319] on icon at bounding box center [1107, 313] width 7 height 12
click at [1103, 319] on icon at bounding box center [1108, 313] width 10 height 12
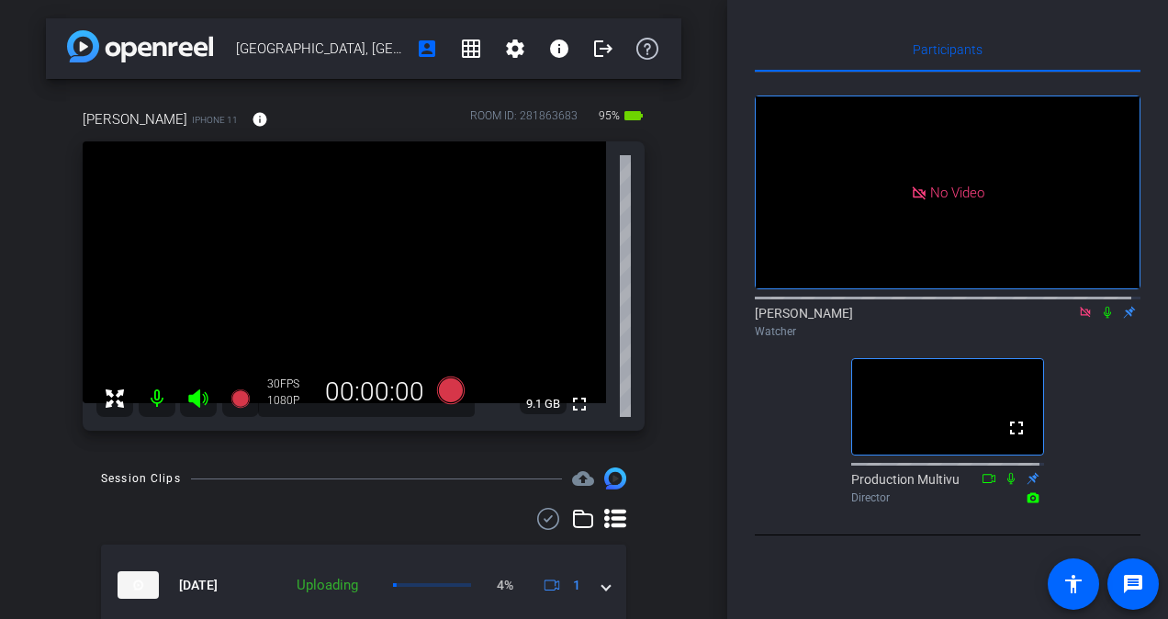
click at [1104, 319] on icon at bounding box center [1107, 313] width 7 height 12
click at [1103, 319] on icon at bounding box center [1108, 313] width 10 height 12
click at [1104, 319] on icon at bounding box center [1107, 313] width 7 height 12
click at [1103, 319] on icon at bounding box center [1108, 313] width 10 height 12
click at [1104, 319] on icon at bounding box center [1107, 313] width 7 height 12
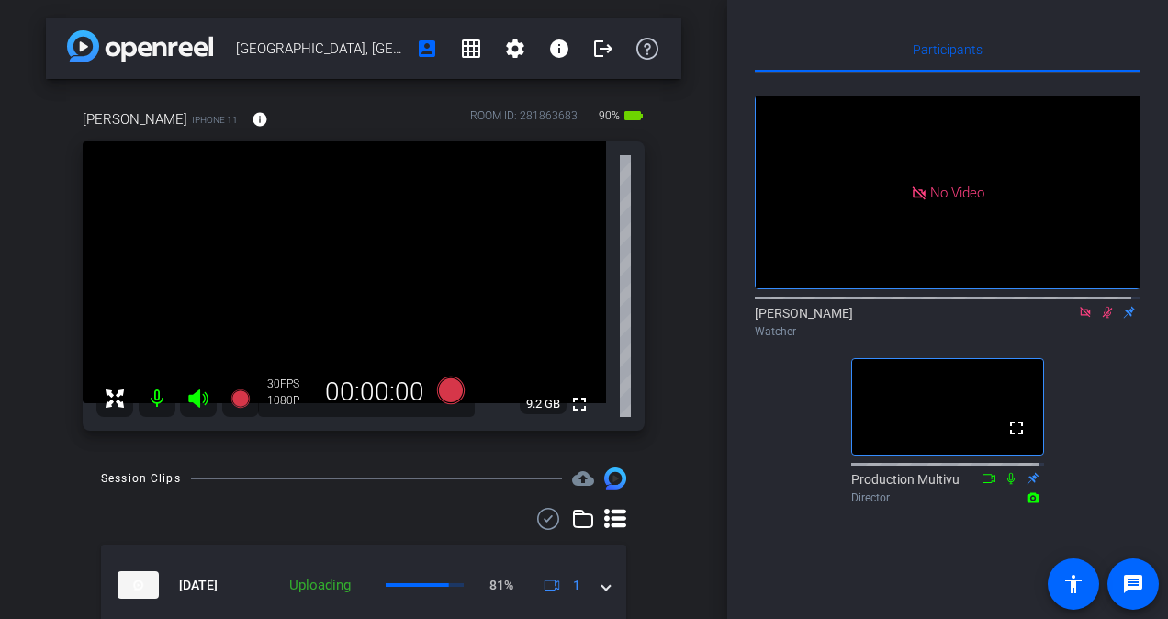
click at [1103, 319] on icon at bounding box center [1108, 313] width 10 height 12
click at [1104, 319] on icon at bounding box center [1107, 313] width 7 height 12
click at [1103, 319] on icon at bounding box center [1108, 313] width 10 height 12
click at [1104, 319] on icon at bounding box center [1107, 313] width 7 height 12
click at [1100, 319] on icon at bounding box center [1107, 312] width 15 height 13
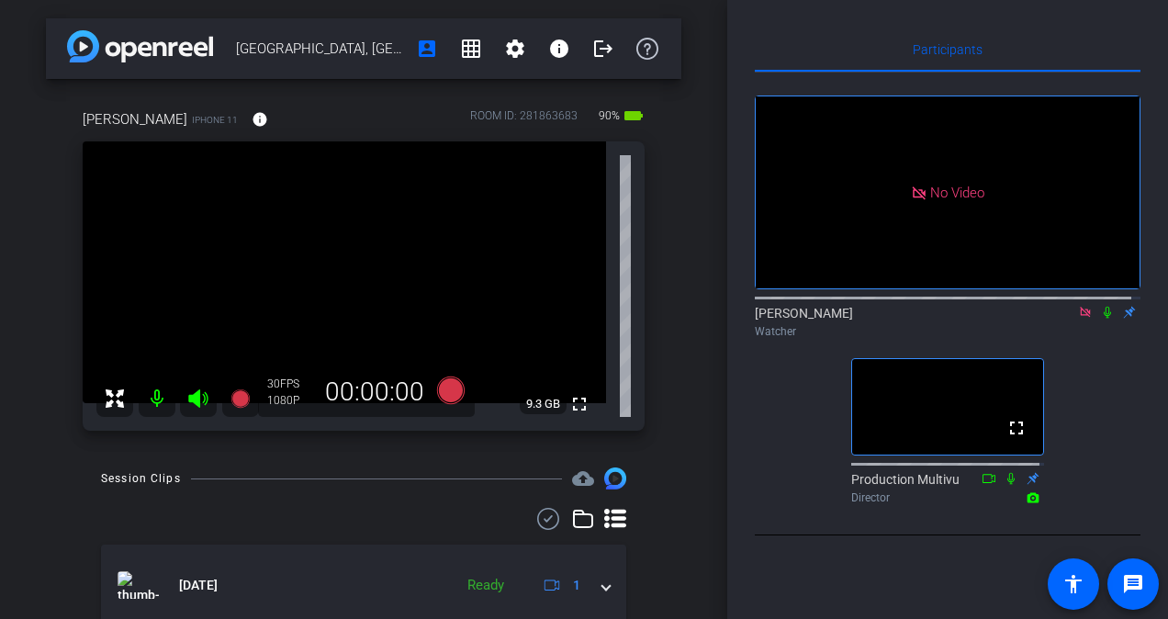
click at [1100, 319] on icon at bounding box center [1107, 312] width 15 height 13
